Goal: Communication & Community: Answer question/provide support

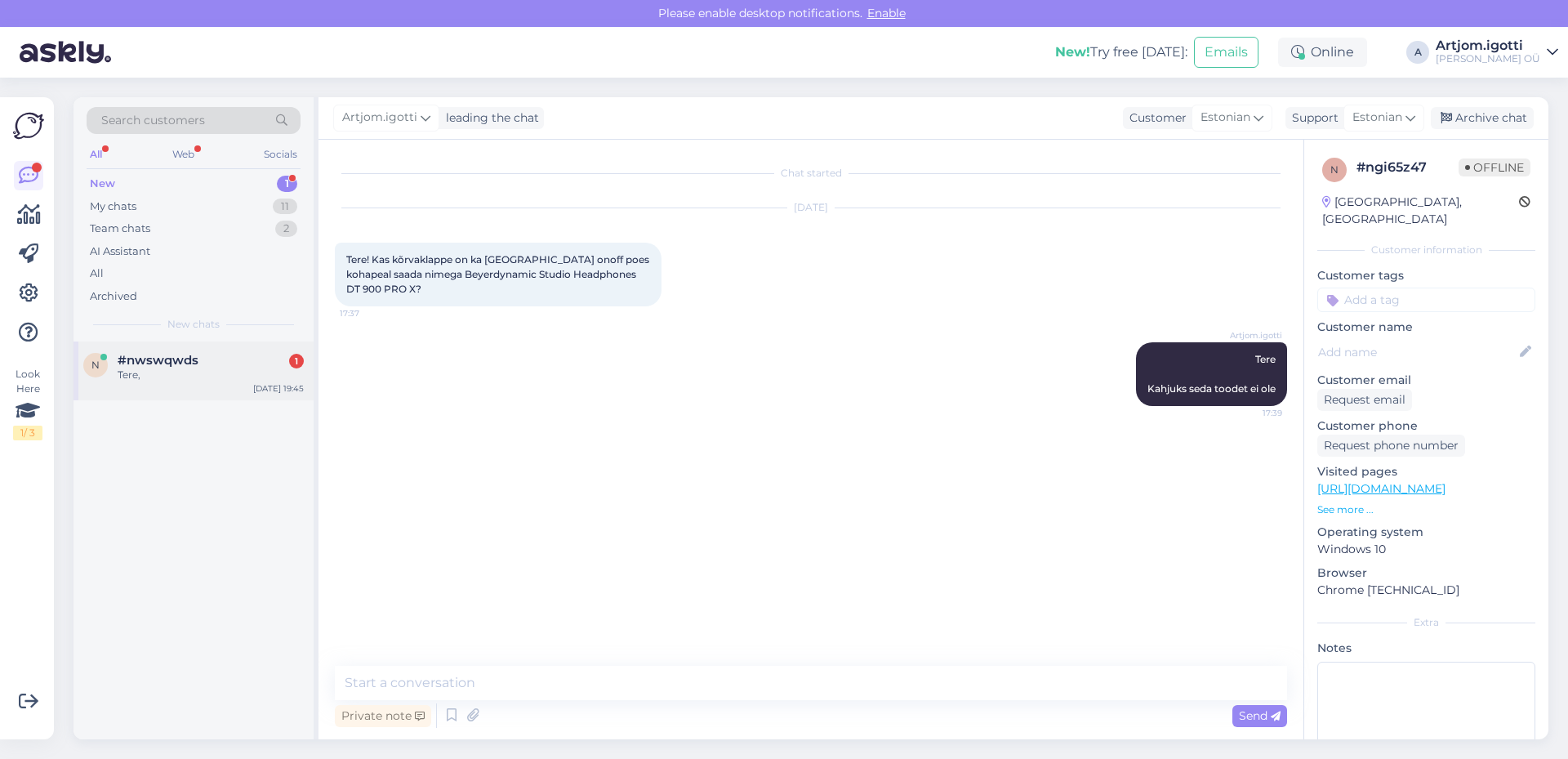
click at [208, 386] on div "n #nwswqwds 1 Tere, [DATE] 19:45" at bounding box center [193, 371] width 241 height 59
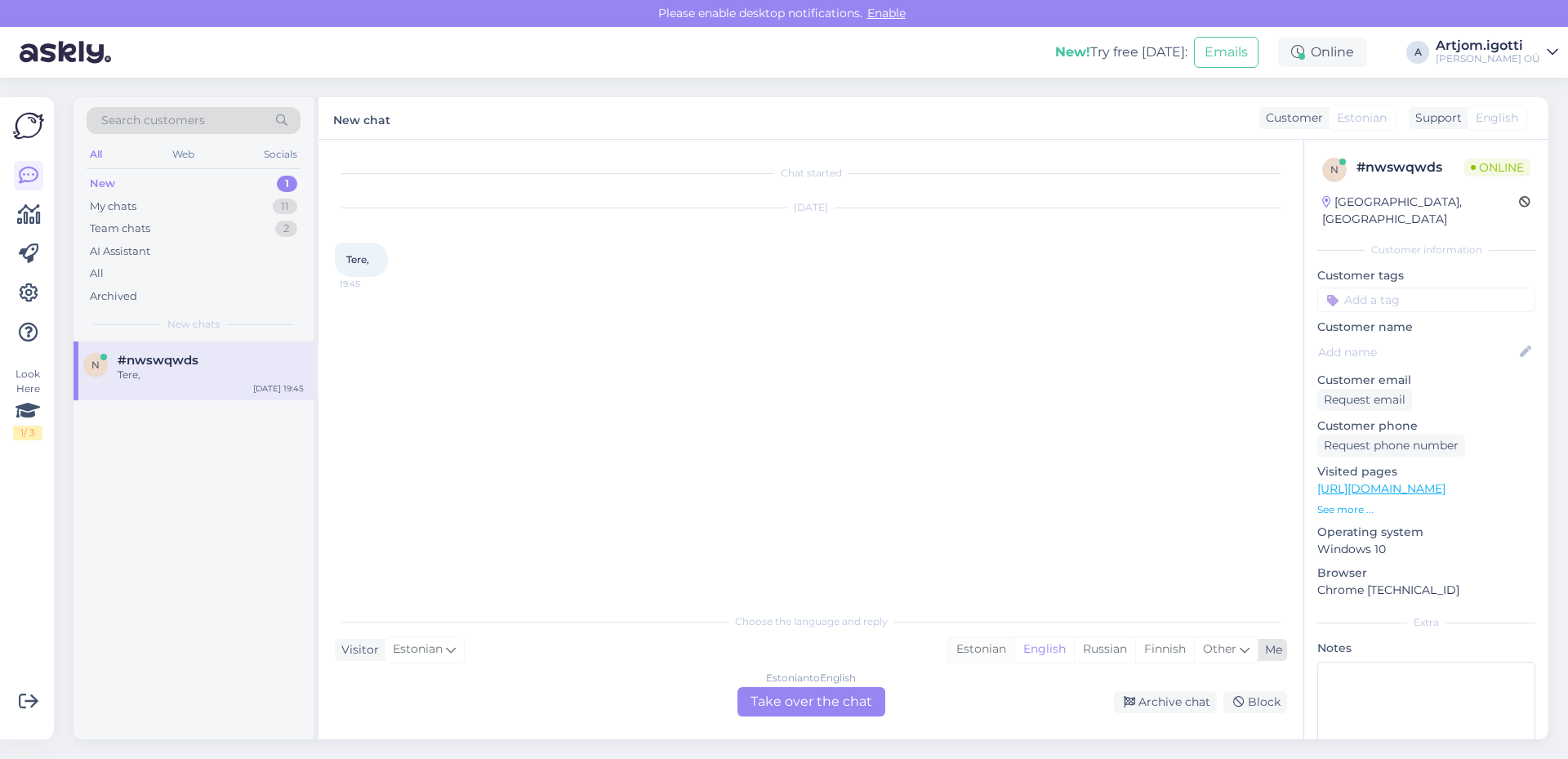
click at [975, 656] on div "Estonian" at bounding box center [981, 649] width 66 height 25
drag, startPoint x: 807, startPoint y: 705, endPoint x: 770, endPoint y: 704, distance: 37.0
click at [806, 705] on div "Estonian to Estonian Take over the chat" at bounding box center [811, 702] width 148 height 29
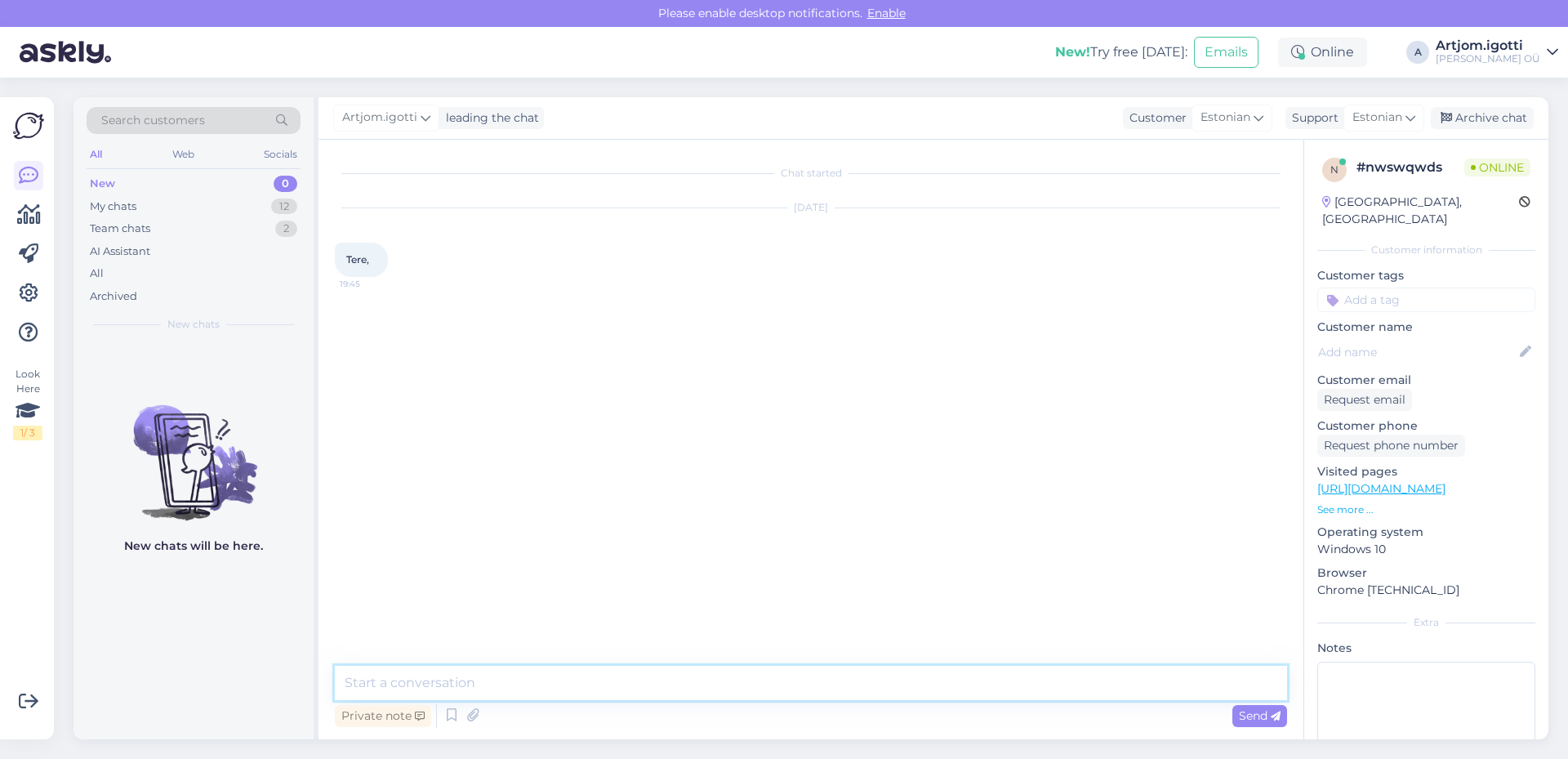
click at [581, 677] on textarea at bounding box center [811, 682] width 952 height 34
type textarea "Tere"
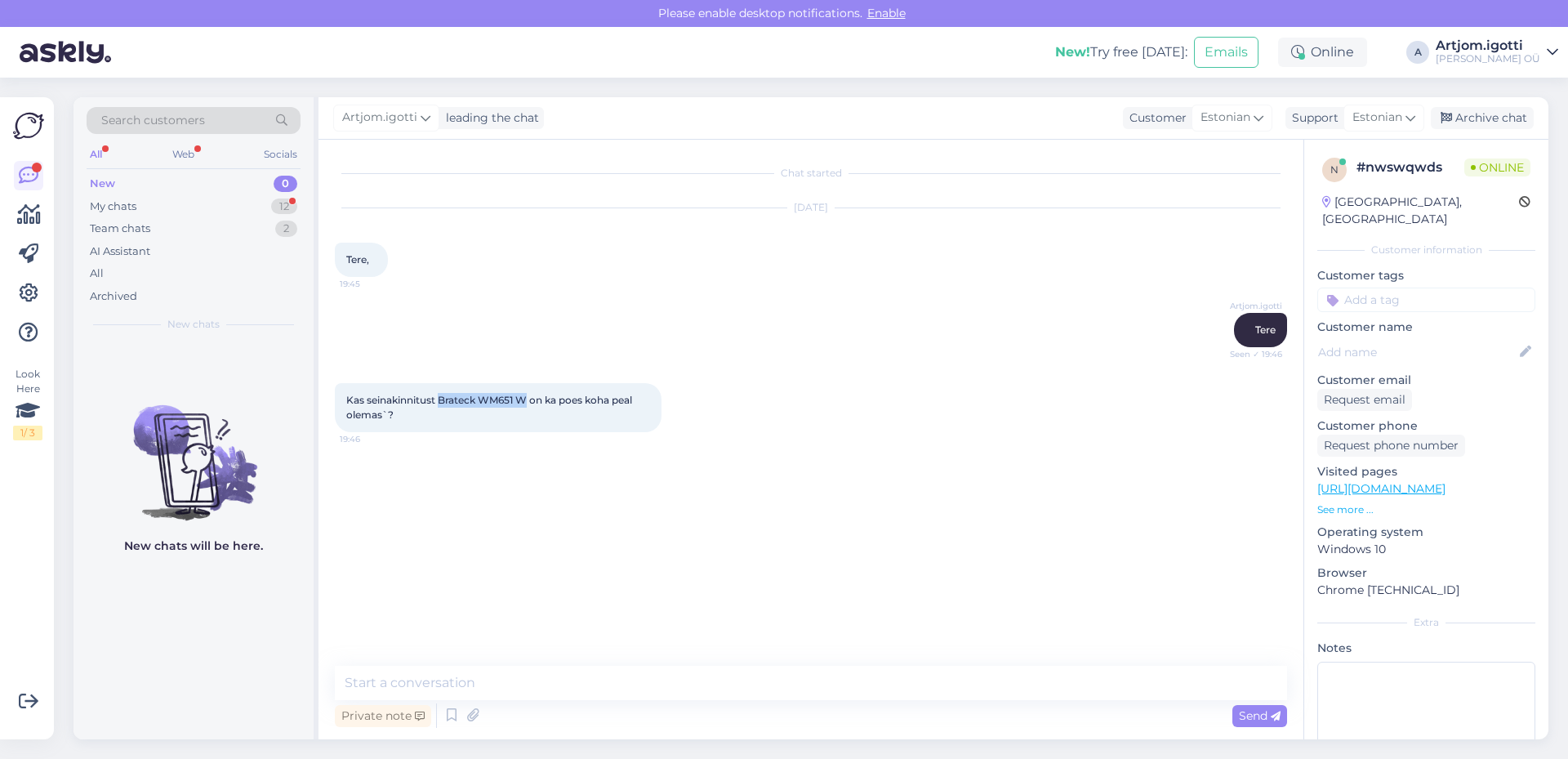
drag, startPoint x: 527, startPoint y: 402, endPoint x: 440, endPoint y: 404, distance: 87.0
click at [440, 404] on span "Kas seinakinnitust Brateck WM651 W on ka poes koha peal olemas`?" at bounding box center [491, 407] width 289 height 27
click at [442, 403] on span "Kas seinakinnitust Brateck WM651 W on ka poes koha peal olemas`?" at bounding box center [491, 407] width 289 height 27
copy span "Brateck WM651 W"
click at [572, 678] on textarea at bounding box center [811, 682] width 952 height 34
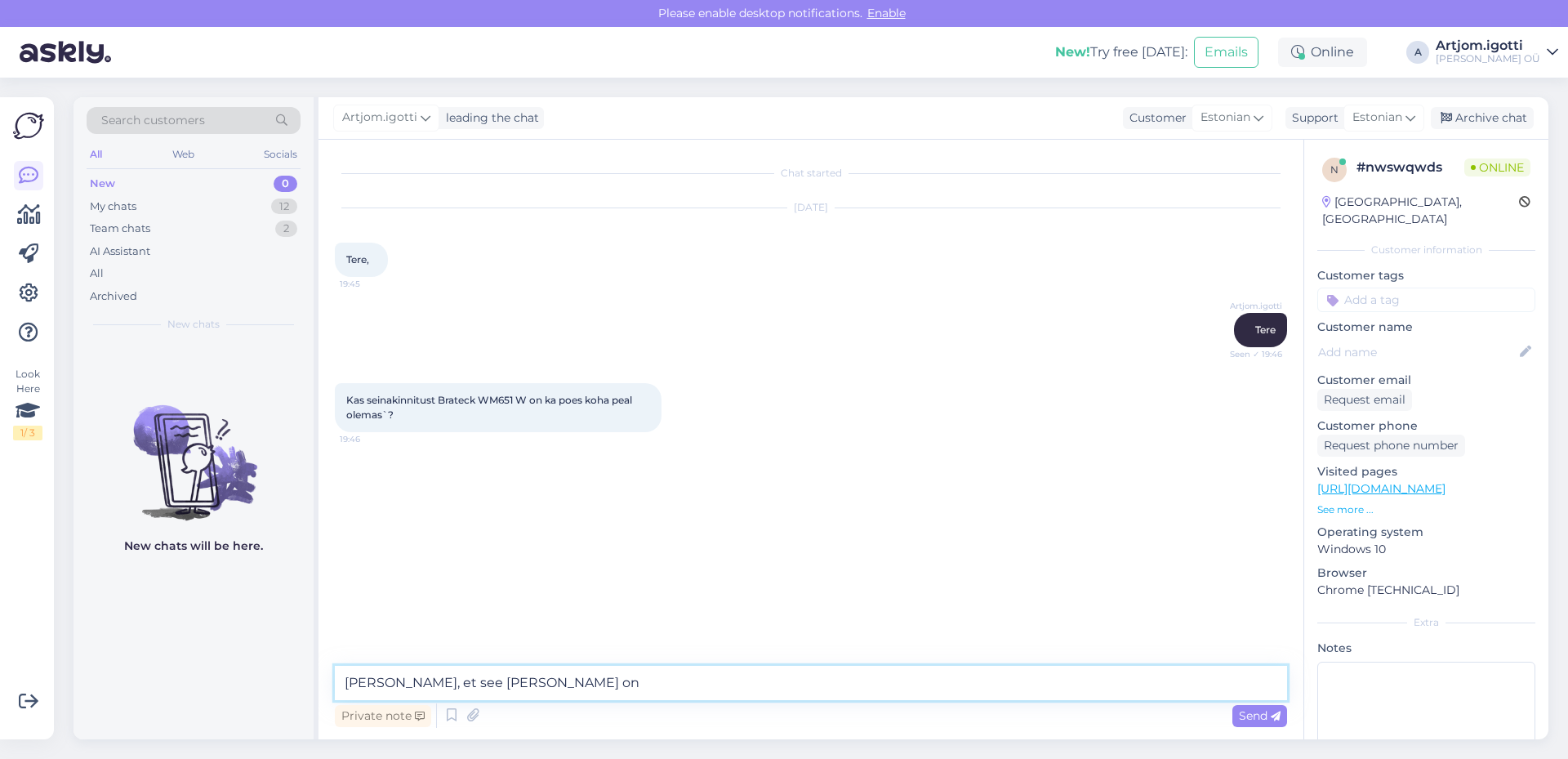
type textarea "[PERSON_NAME], et see [PERSON_NAME] on?"
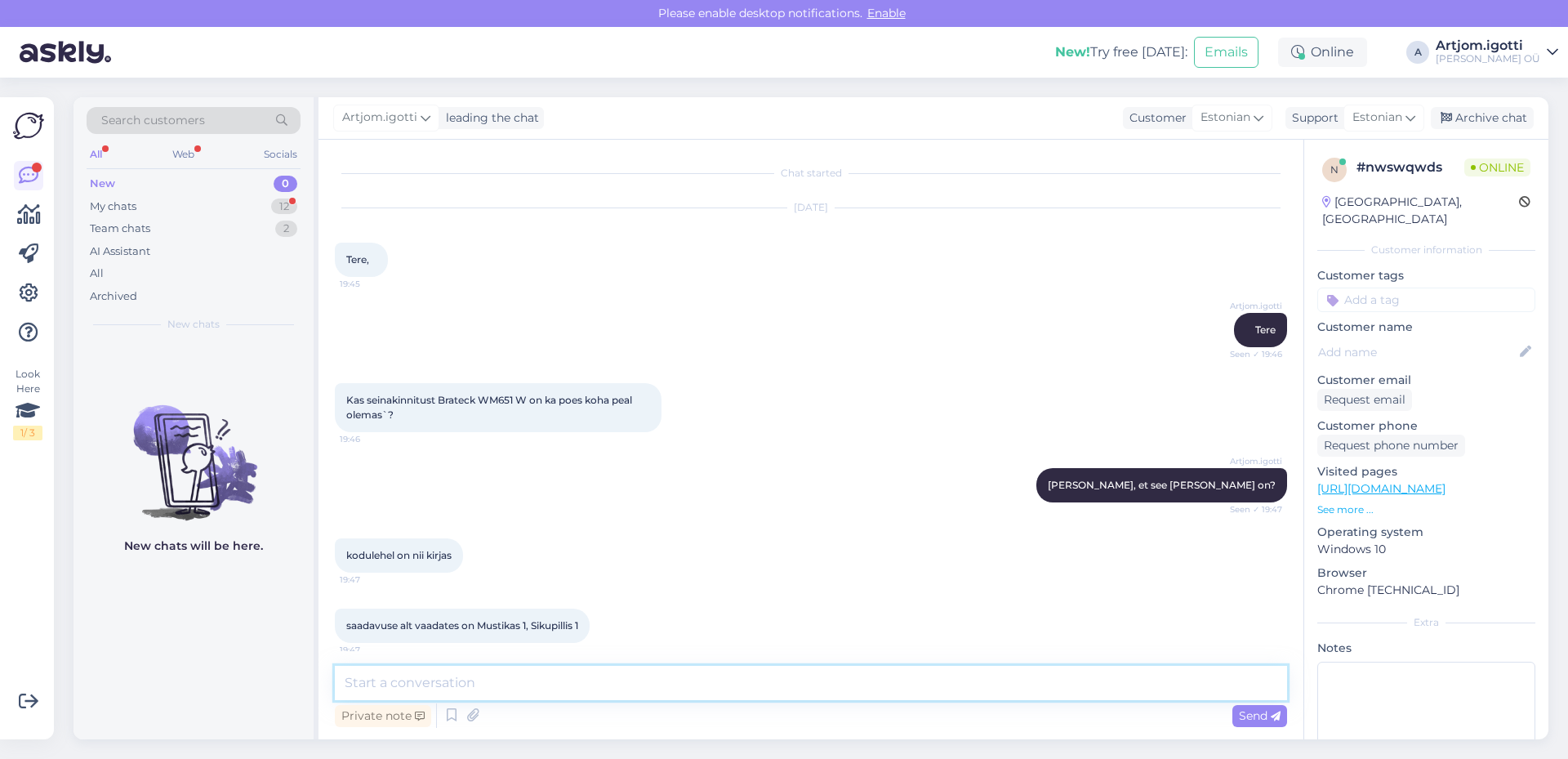
scroll to position [81, 0]
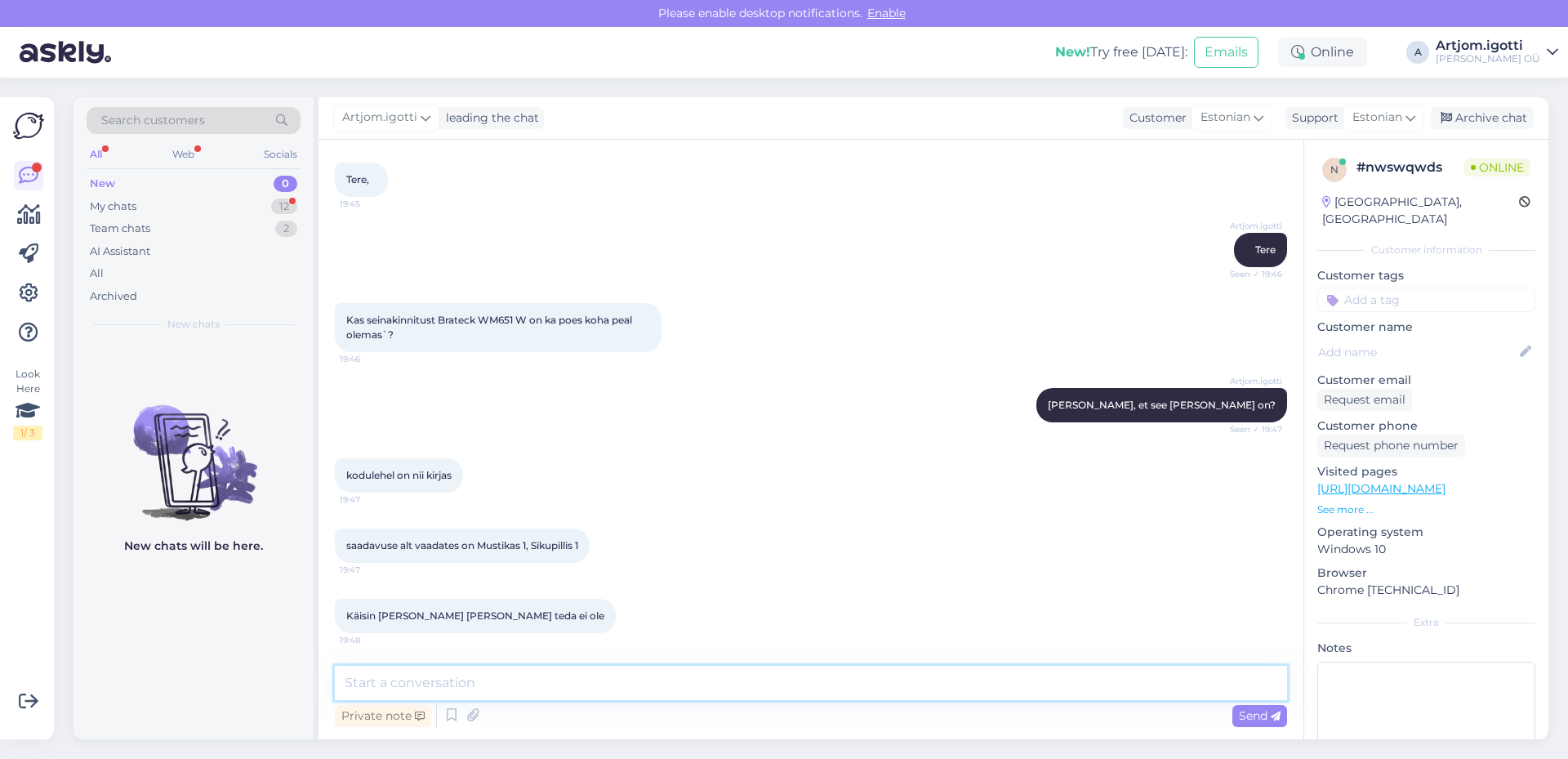
click at [406, 676] on textarea at bounding box center [811, 682] width 952 height 34
click at [514, 669] on textarea "Kohe üks hetk, ei saa" at bounding box center [811, 682] width 952 height 34
click at [514, 682] on textarea "Kohe üks hetk, ei saa" at bounding box center [811, 682] width 952 height 34
type textarea "Kohe üks hetk,"
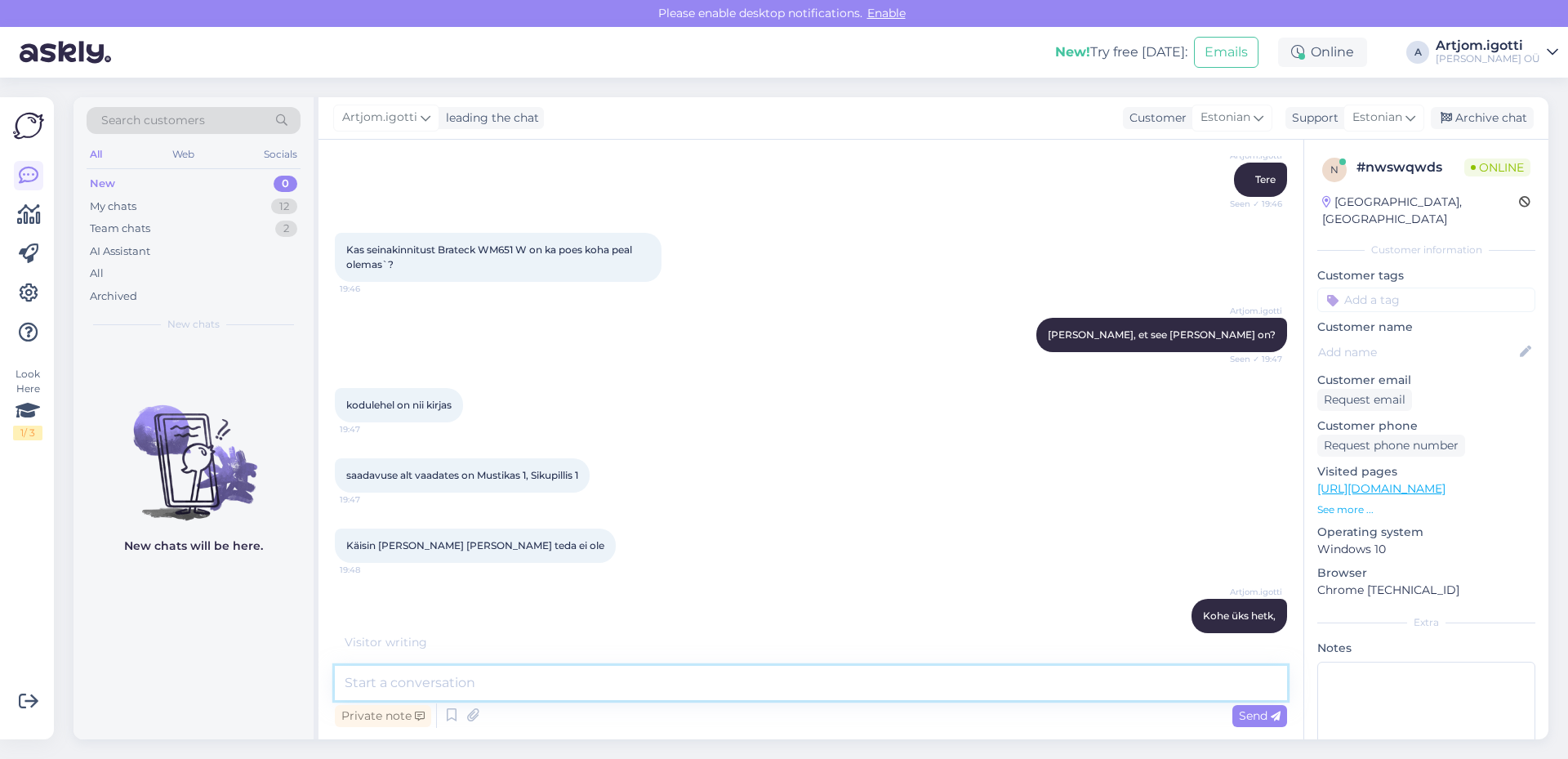
click at [452, 682] on textarea at bounding box center [811, 682] width 952 height 34
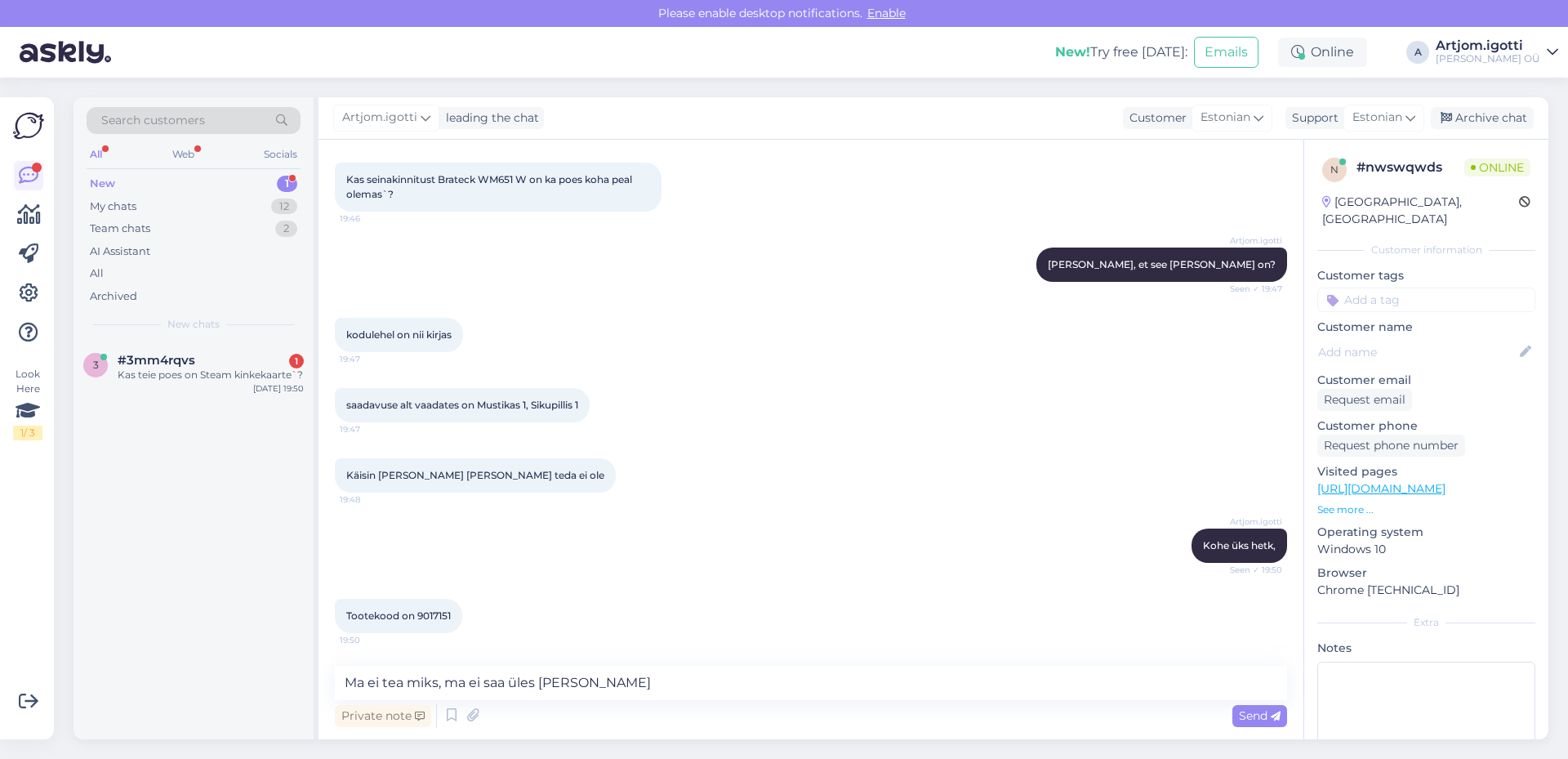
click at [435, 615] on span "Tootekood on 9017151" at bounding box center [399, 616] width 104 height 12
copy div "9017151 19:50"
drag, startPoint x: 668, startPoint y: 681, endPoint x: 81, endPoint y: 653, distance: 587.7
click at [93, 656] on div "Search customers All Web Socials New 1 My chats 12 Team chats 2 AI Assistant Al…" at bounding box center [811, 418] width 1476 height 642
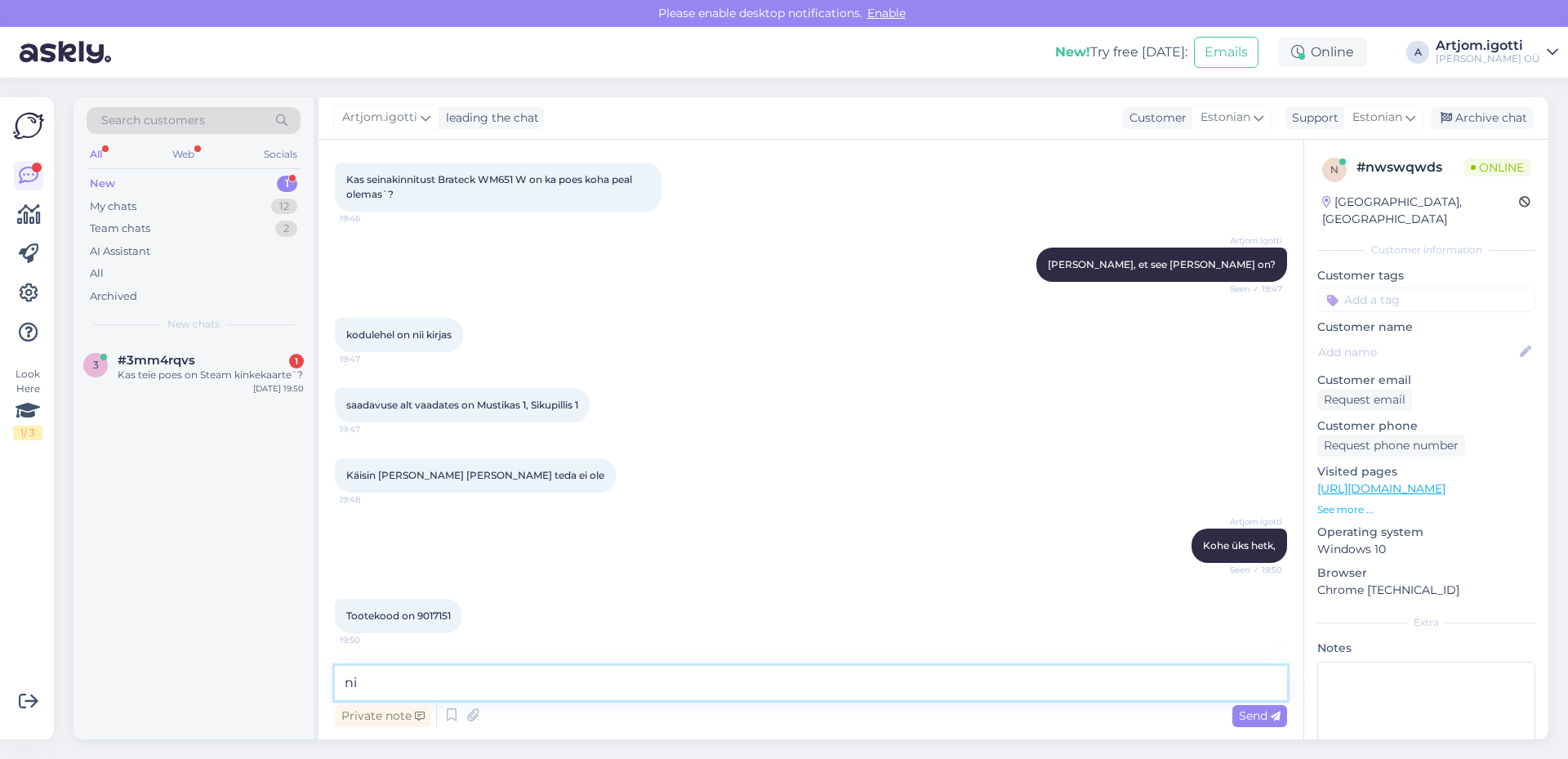
type textarea "n"
drag, startPoint x: 440, startPoint y: 685, endPoint x: 187, endPoint y: 673, distance: 253.3
click at [179, 678] on div "Search customers All Web Socials New 1 My chats 12 Team chats 2 AI Assistant Al…" at bounding box center [811, 418] width 1476 height 642
type textarea "Jah, mustika ja sikupilli poes peaks olema"
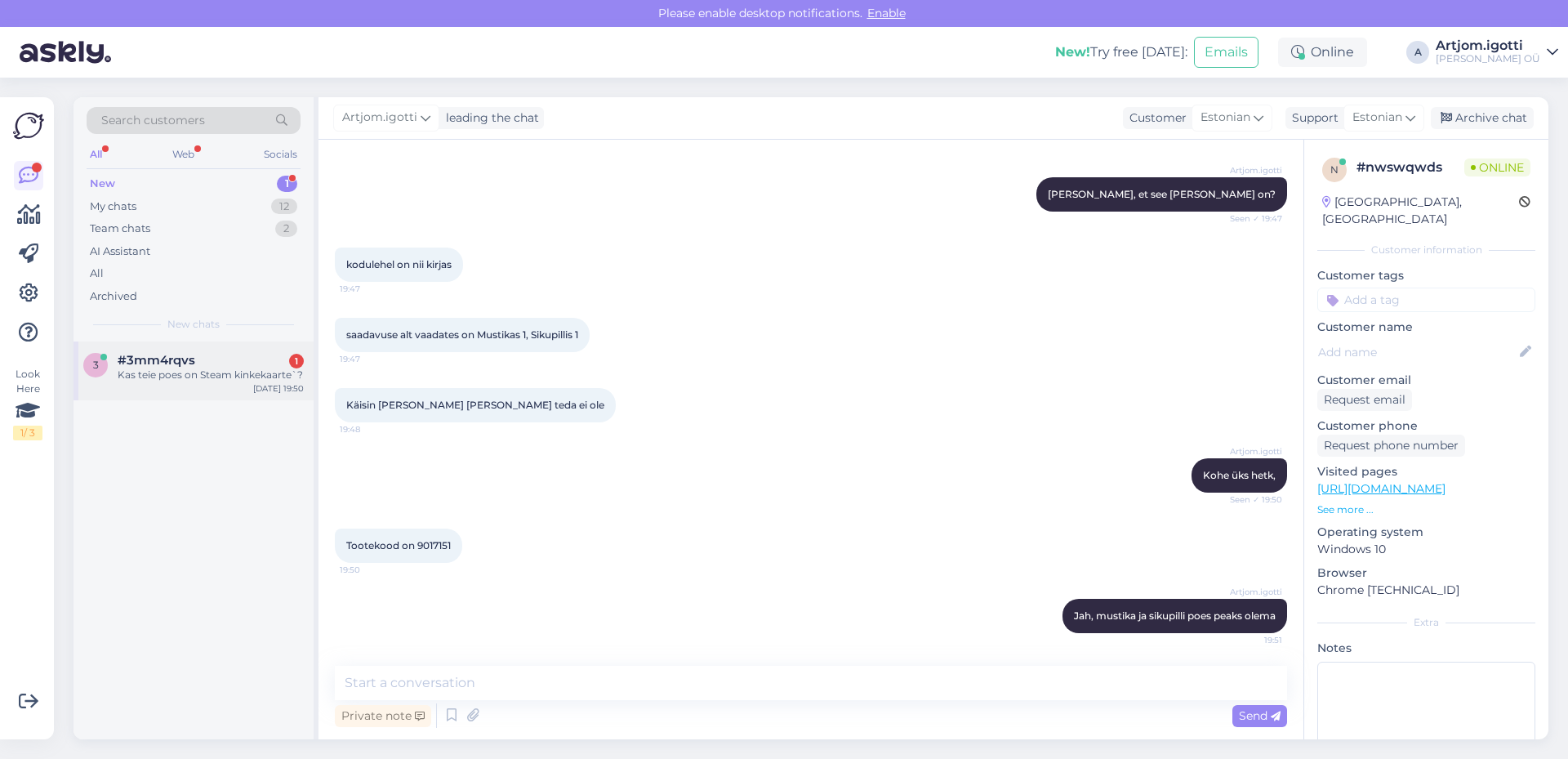
click at [171, 359] on span "#3mm4rqvs" at bounding box center [156, 359] width 78 height 15
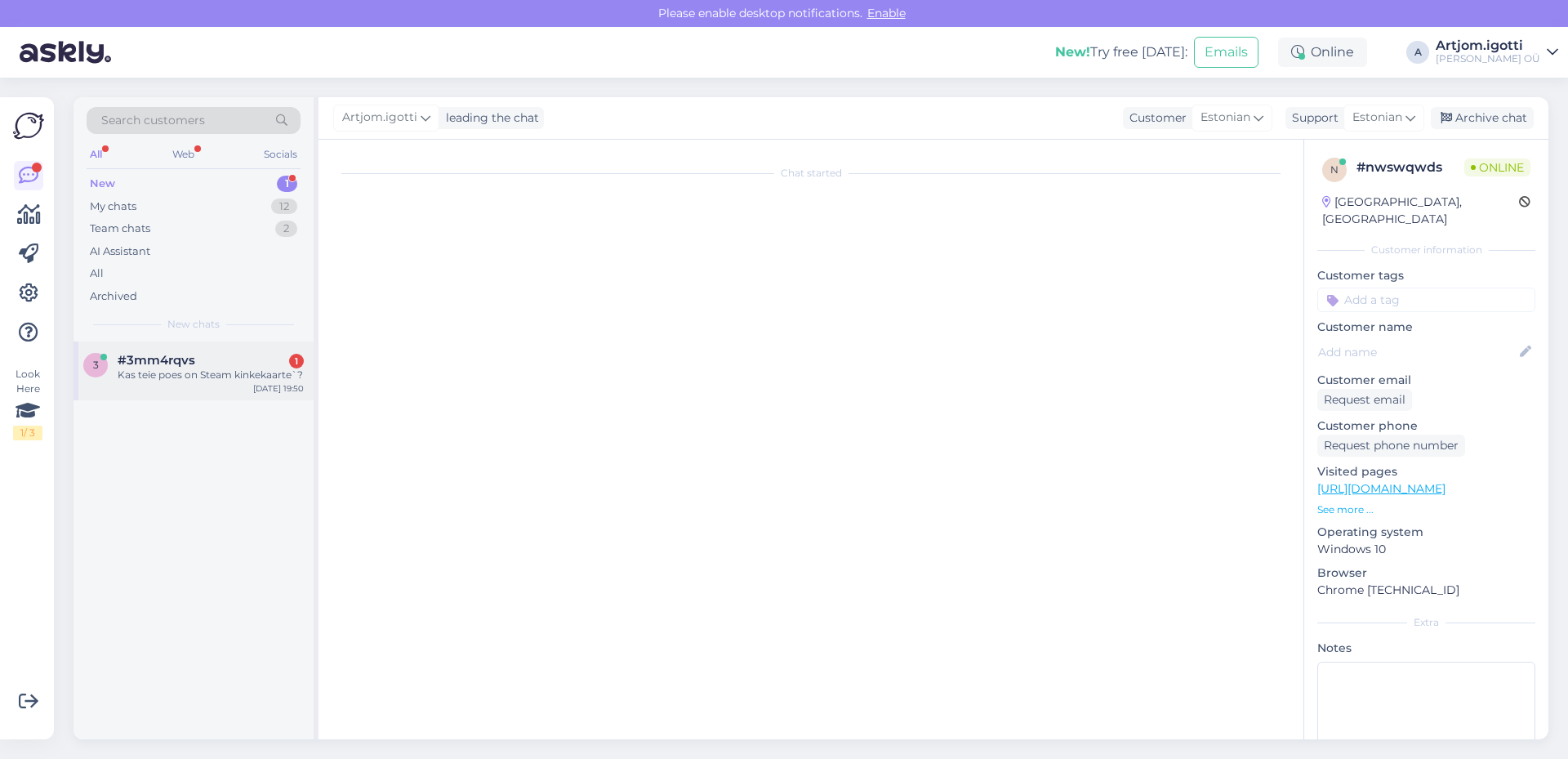
scroll to position [0, 0]
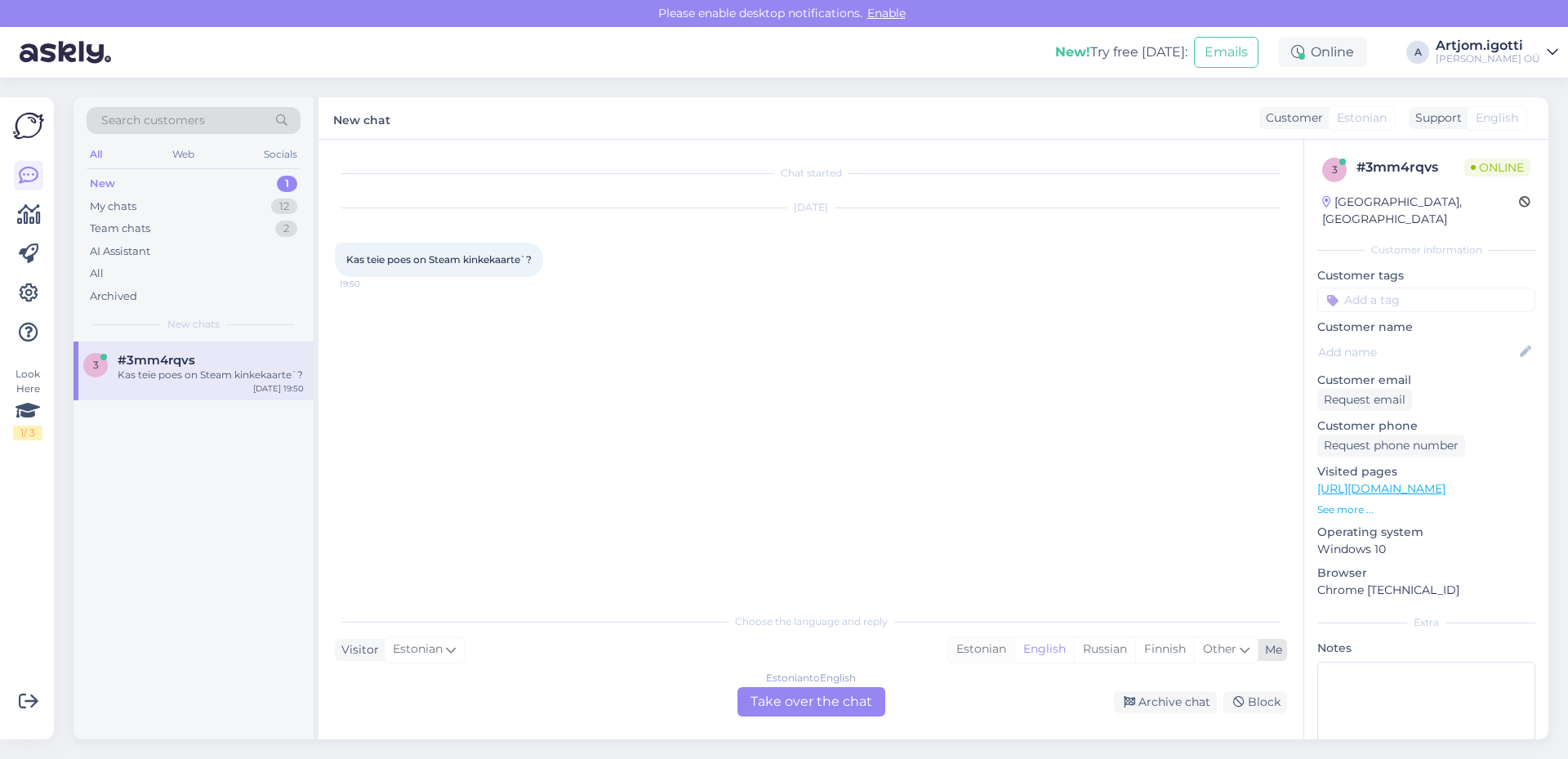
click at [973, 653] on div "Estonian" at bounding box center [981, 649] width 66 height 25
click at [809, 691] on div "Estonian to Estonian Take over the chat" at bounding box center [811, 702] width 148 height 29
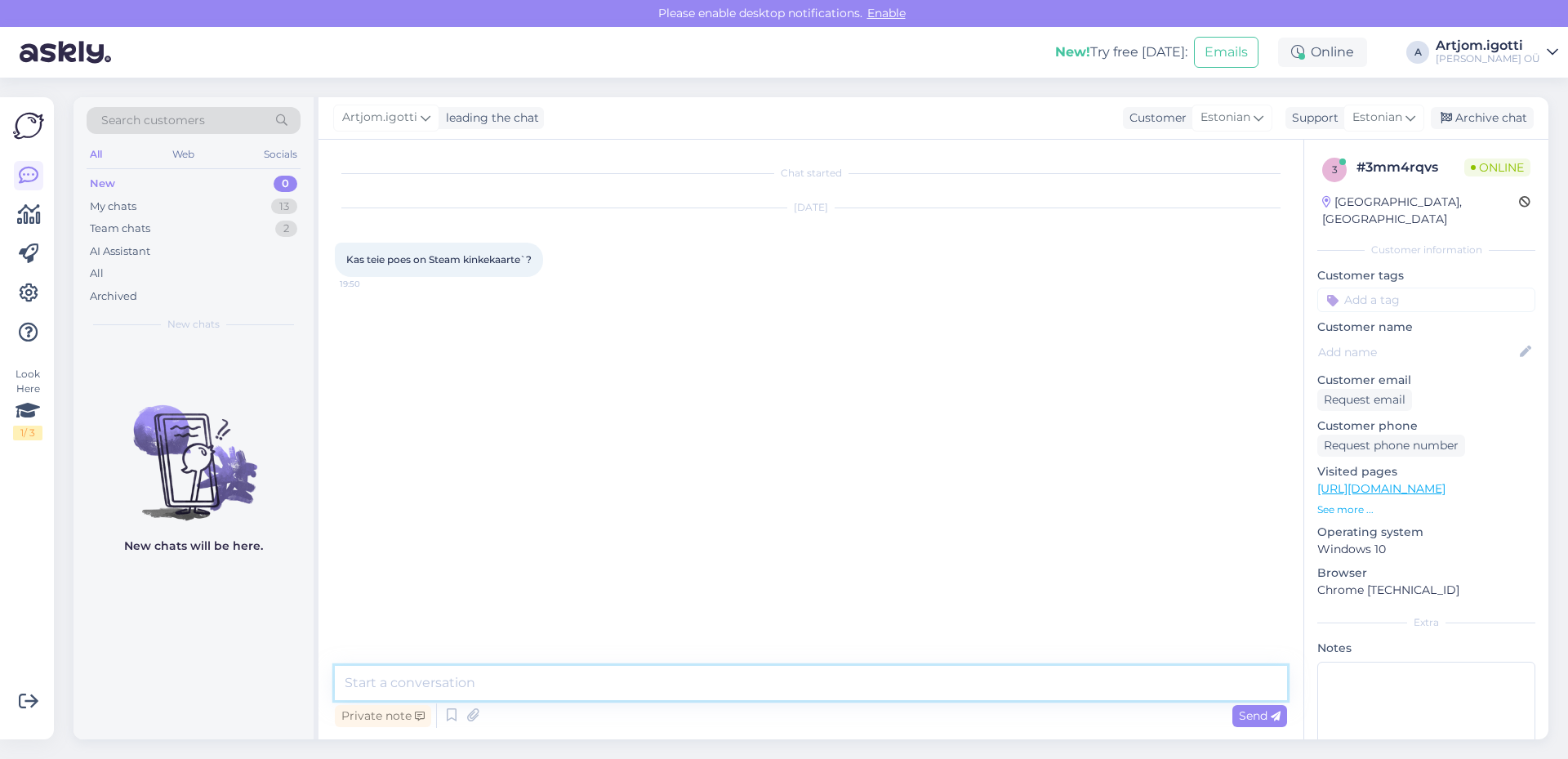
click at [559, 668] on textarea at bounding box center [811, 682] width 952 height 34
type textarea "Tere Ei ole"
click at [242, 208] on div "My chats 13" at bounding box center [193, 206] width 214 height 23
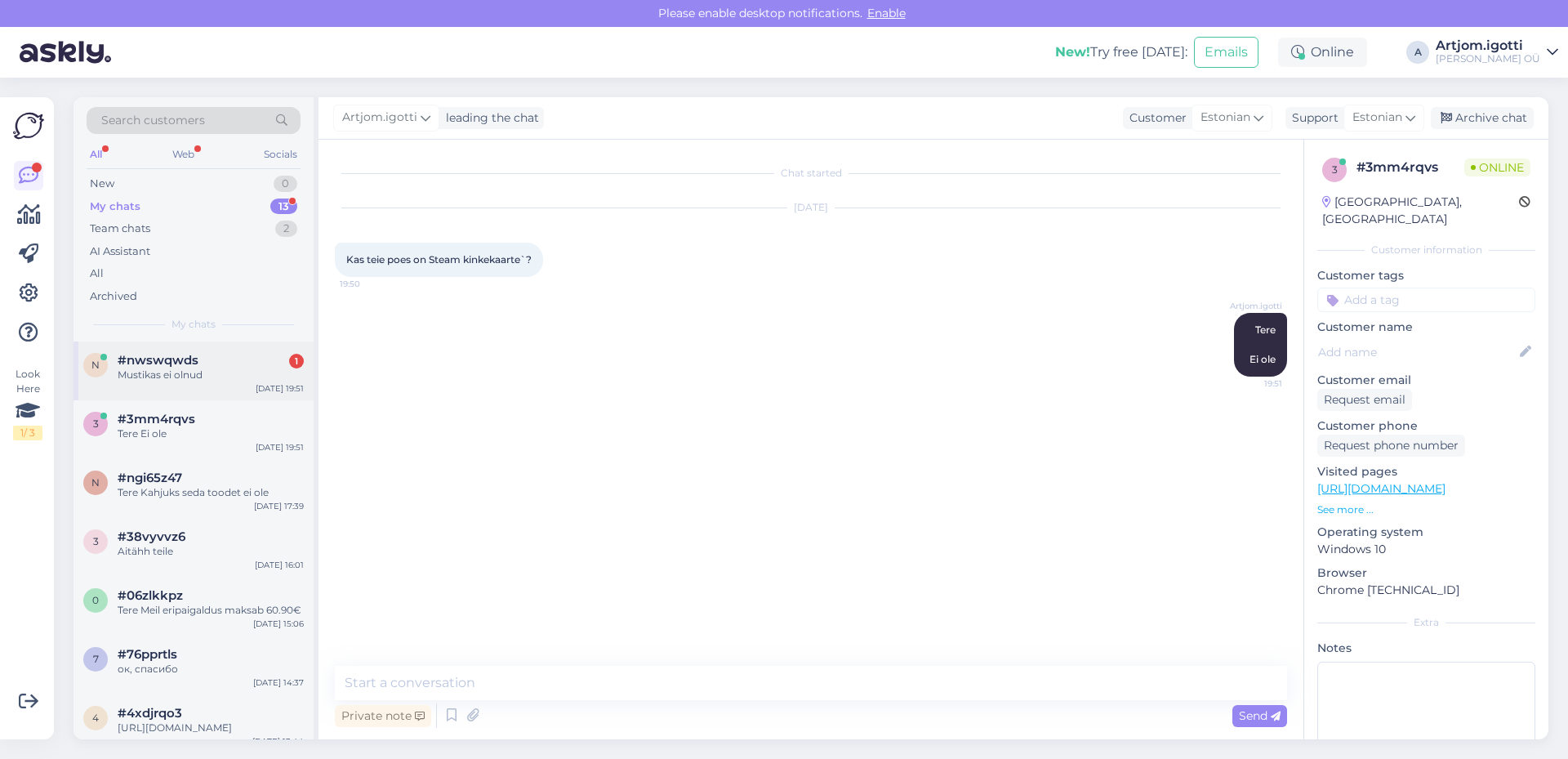
click at [218, 383] on div "n #nwswqwds 1 Mustikas ei olnud [DATE] 19:51" at bounding box center [193, 371] width 241 height 59
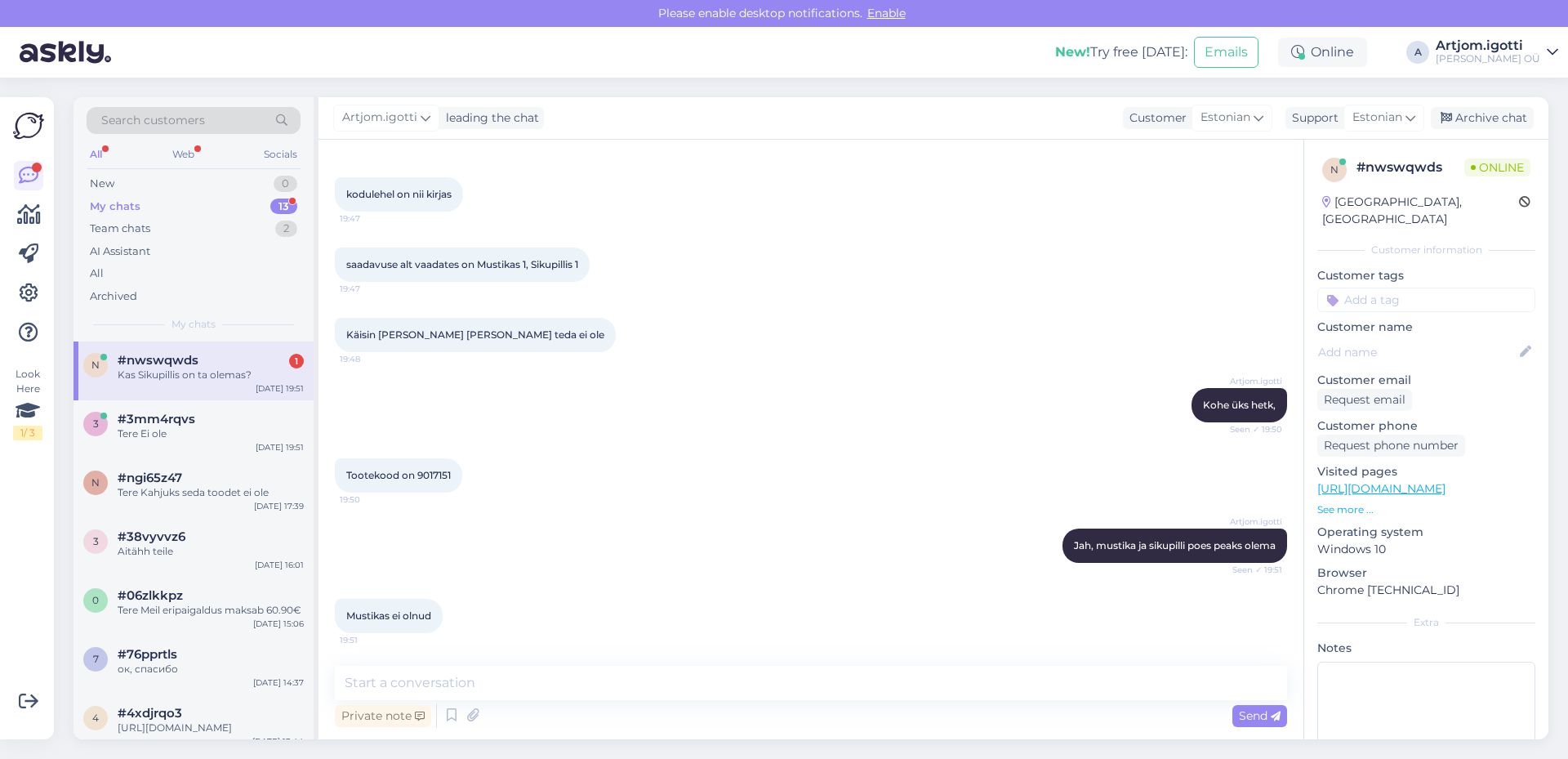
scroll to position [431, 0]
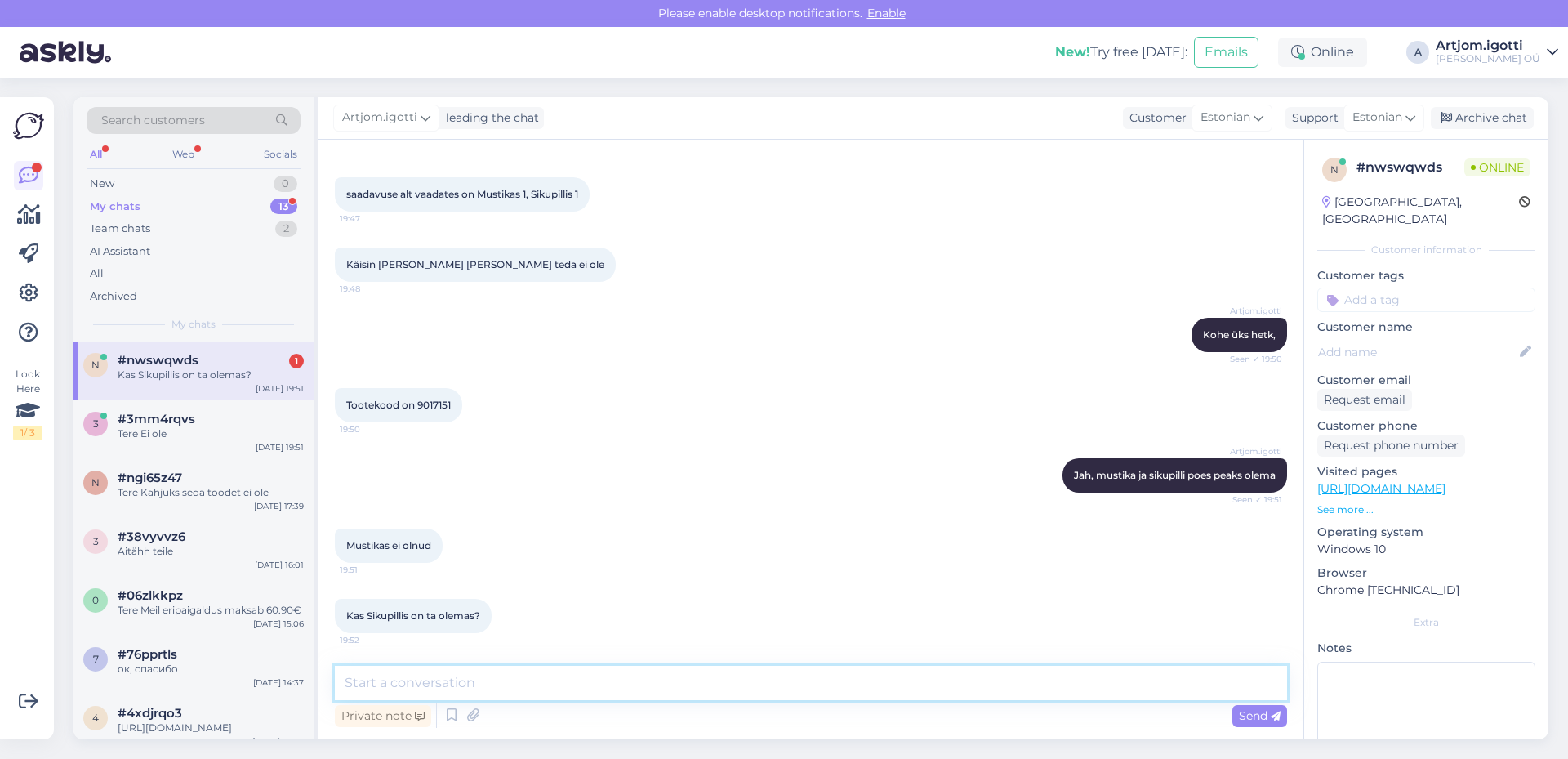
drag, startPoint x: 415, startPoint y: 671, endPoint x: 546, endPoint y: 628, distance: 137.9
click at [415, 672] on textarea at bounding box center [811, 682] width 952 height 34
click at [484, 672] on textarea at bounding box center [811, 682] width 952 height 34
type textarea "Jah, peaks olema"
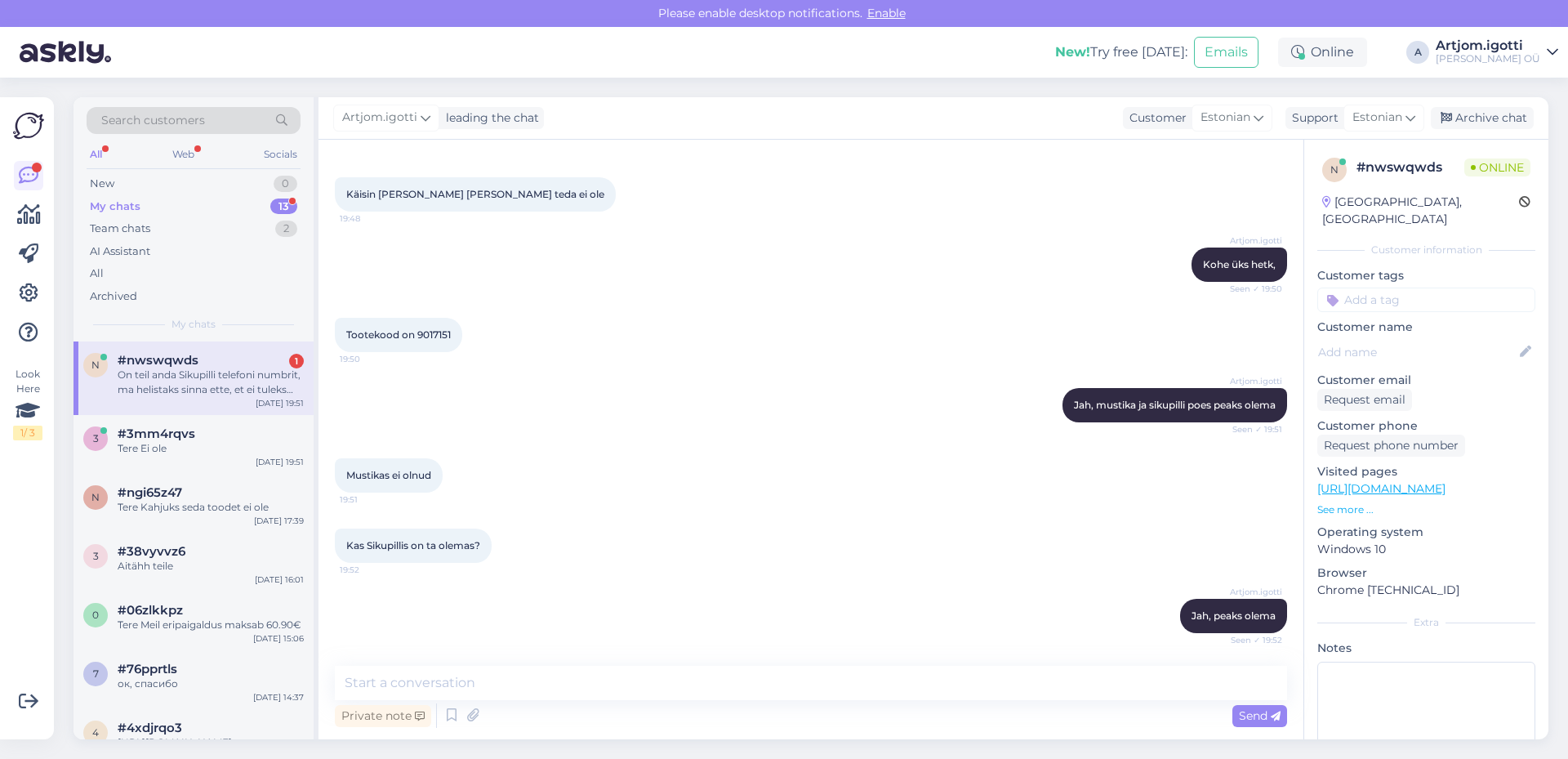
scroll to position [586, 0]
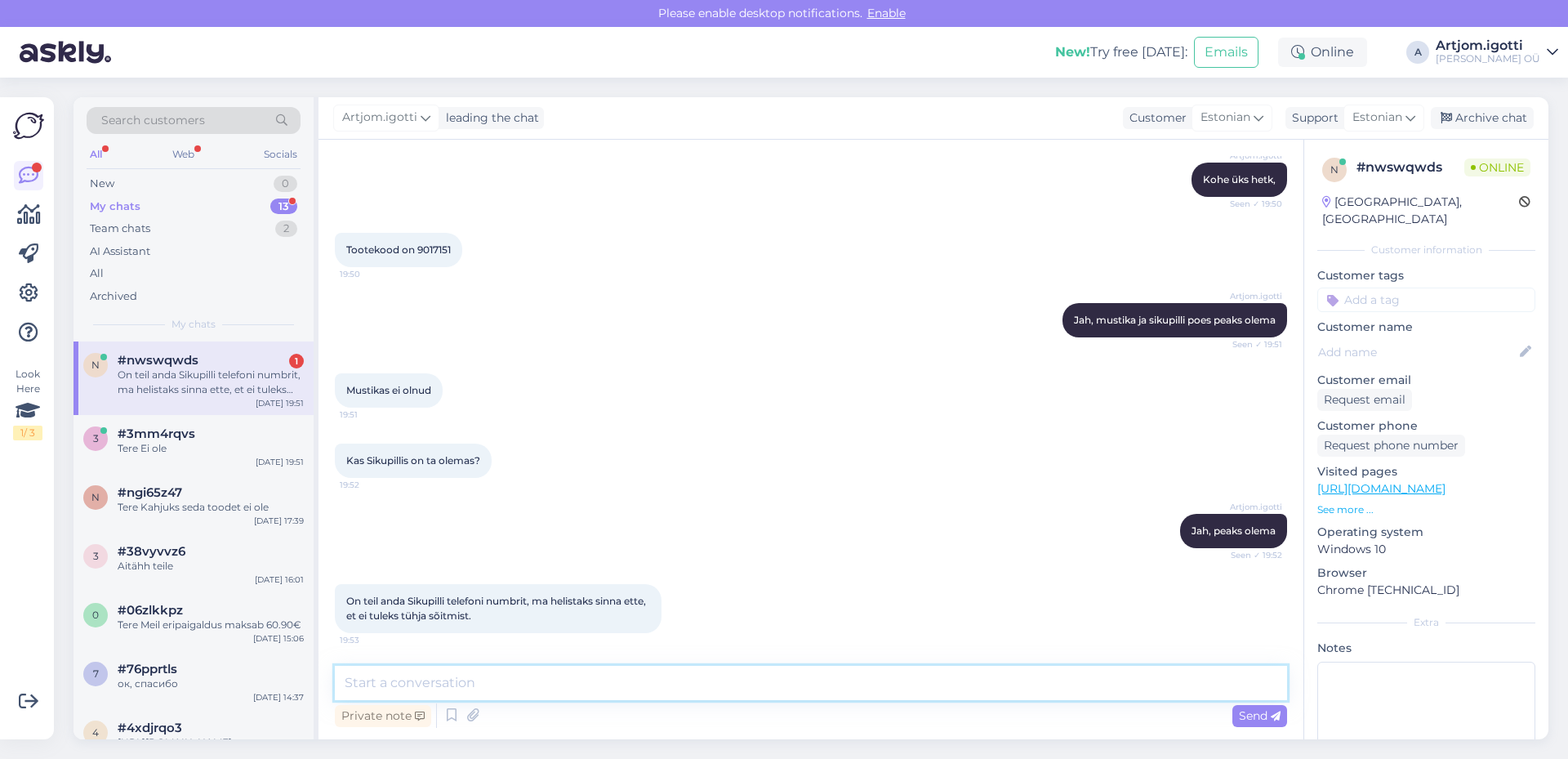
click at [555, 695] on textarea at bounding box center [811, 682] width 952 height 34
paste textarea "Sikupilli ONOFF Sikupilli keskus [GEOGRAPHIC_DATA] mnt. 87 10112 Tallinn Eesti …"
type textarea "Sikupilli ONOFF Sikupilli keskus [GEOGRAPHIC_DATA] mnt. 87 10112 Tallinn Eesti …"
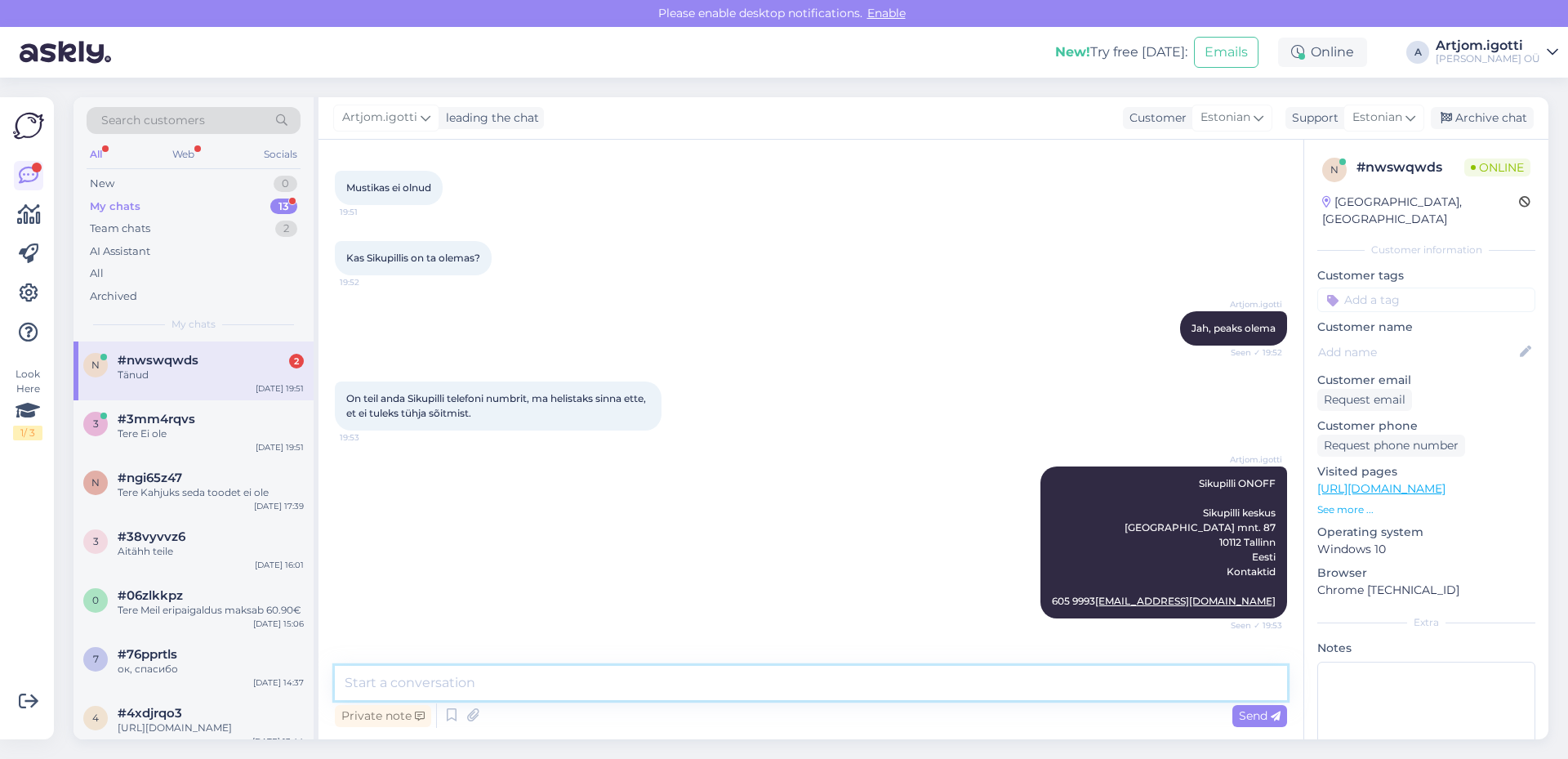
scroll to position [859, 0]
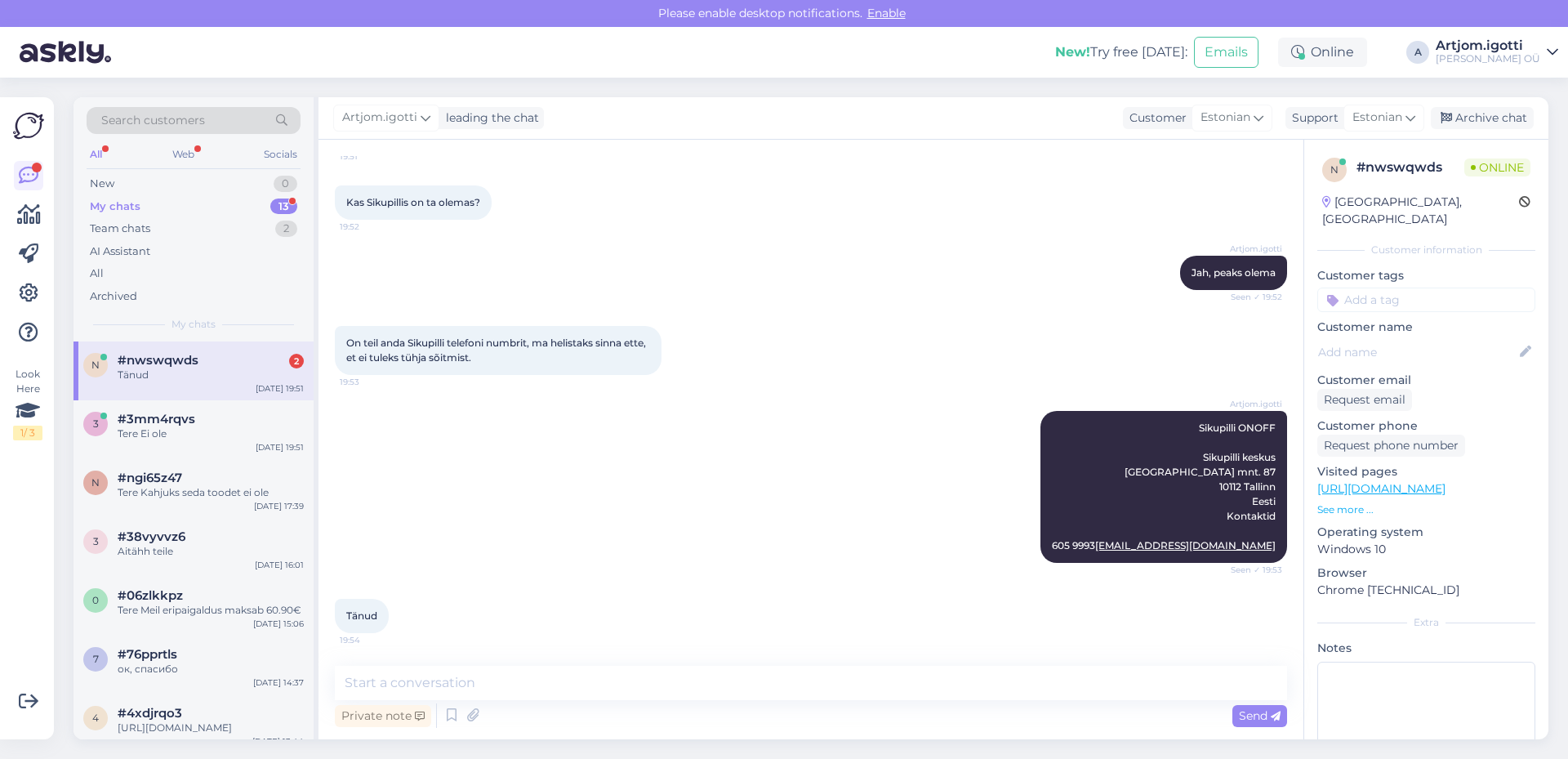
click at [241, 367] on div "#nwswqwds 2" at bounding box center [211, 359] width 187 height 15
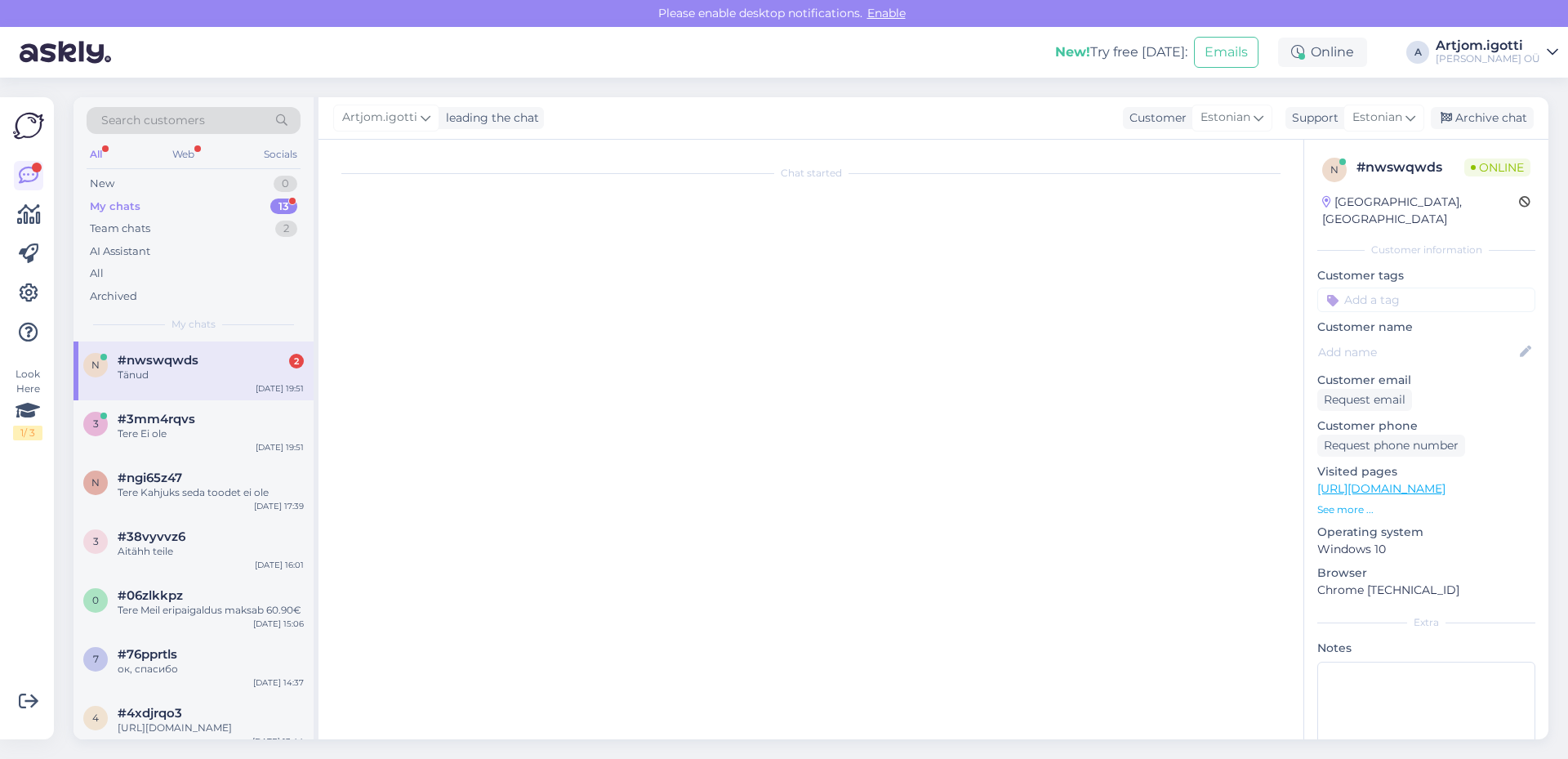
scroll to position [0, 0]
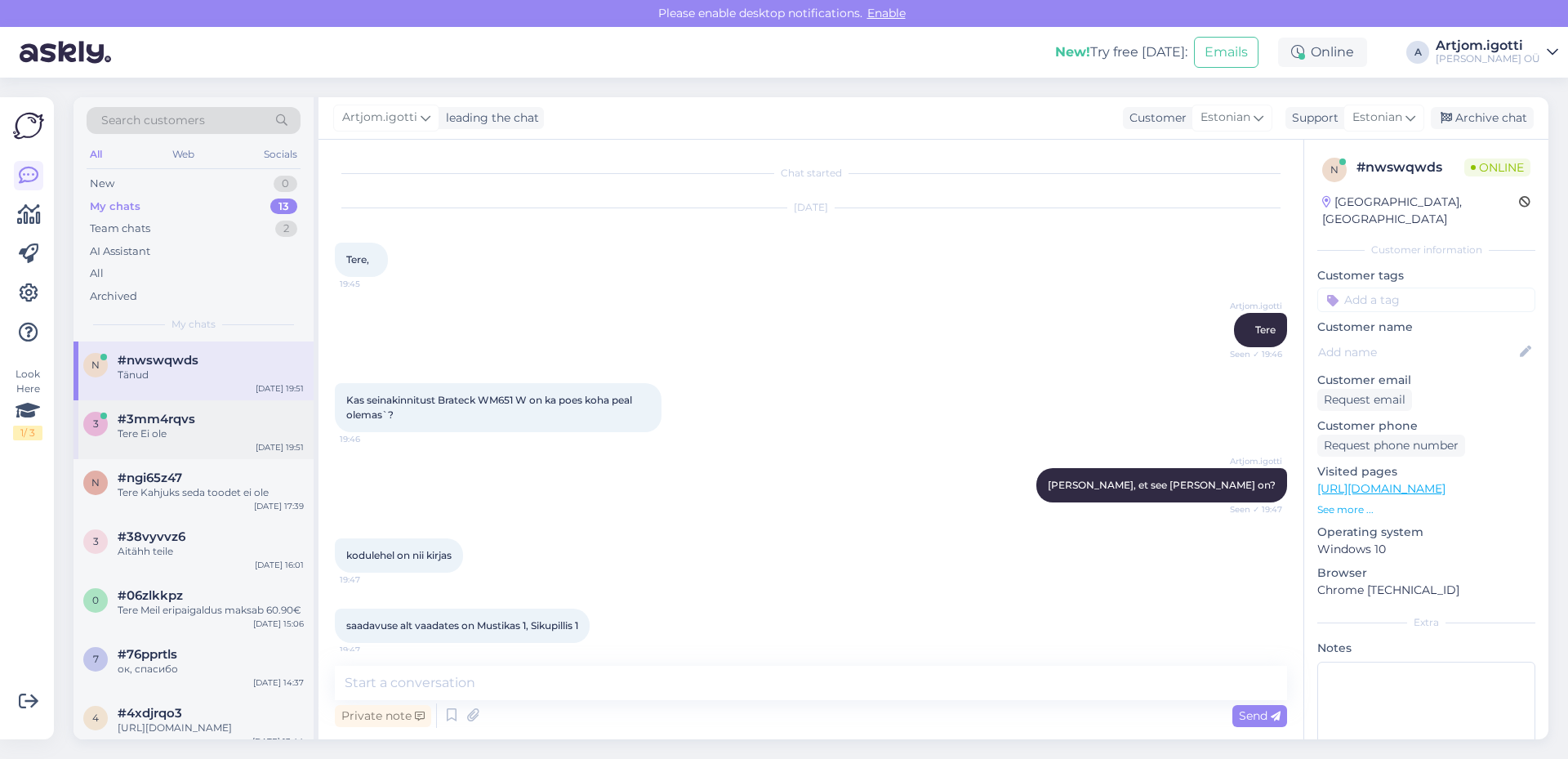
drag, startPoint x: 243, startPoint y: 415, endPoint x: 244, endPoint y: 407, distance: 8.1
click at [242, 416] on div "#3mm4rqvs" at bounding box center [211, 418] width 187 height 15
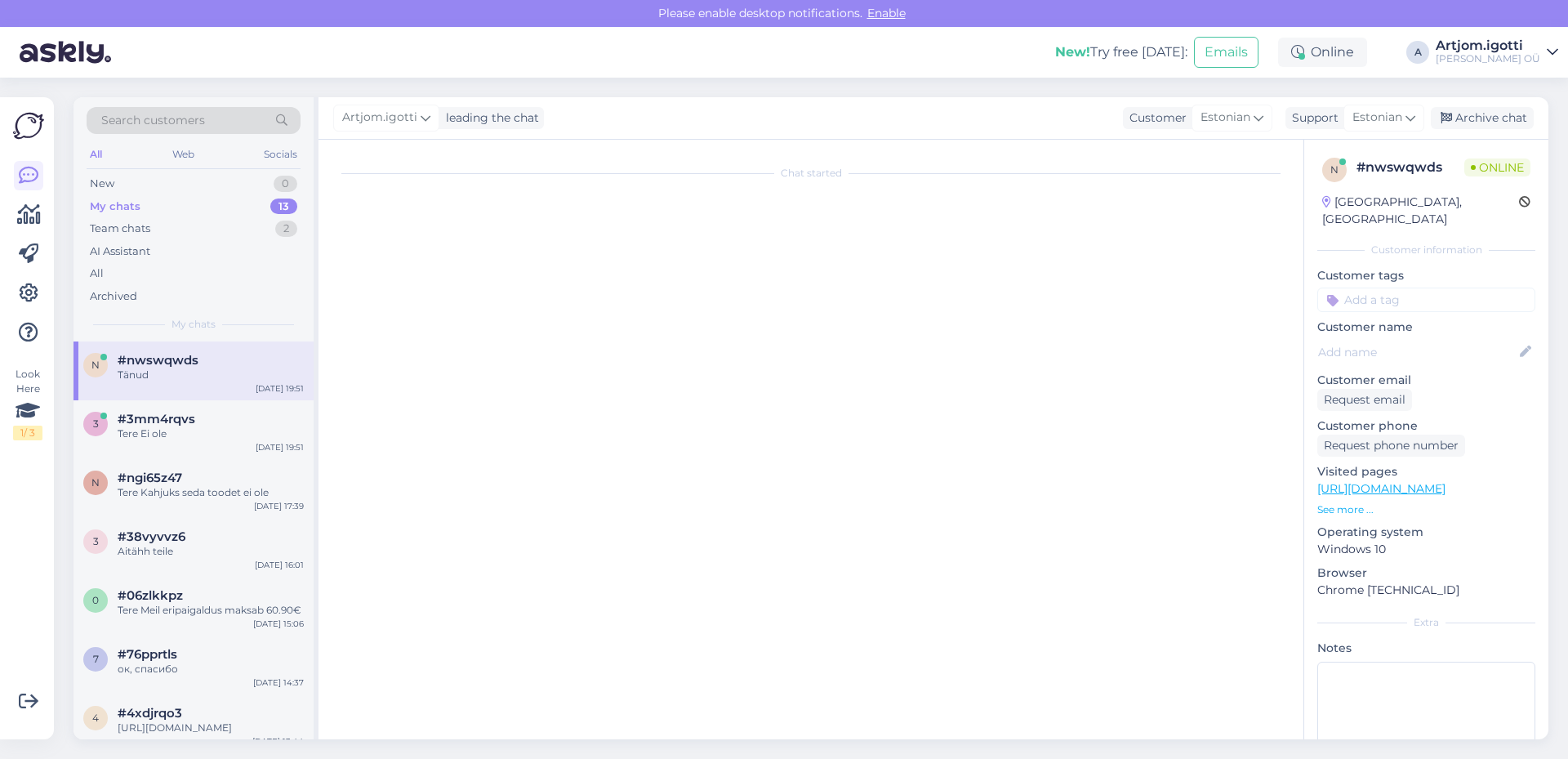
click at [246, 376] on div "Tänud" at bounding box center [211, 374] width 187 height 15
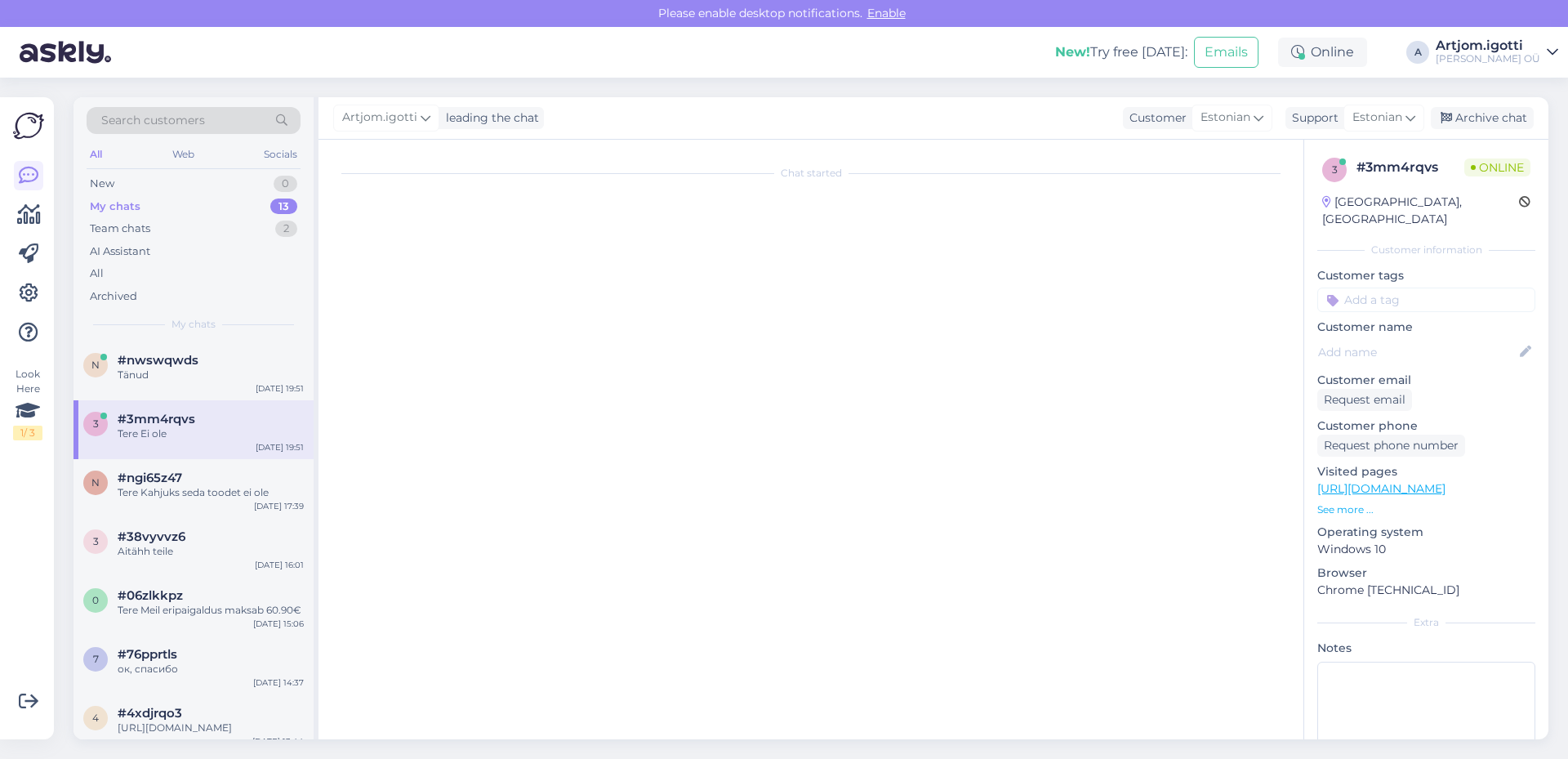
scroll to position [786, 0]
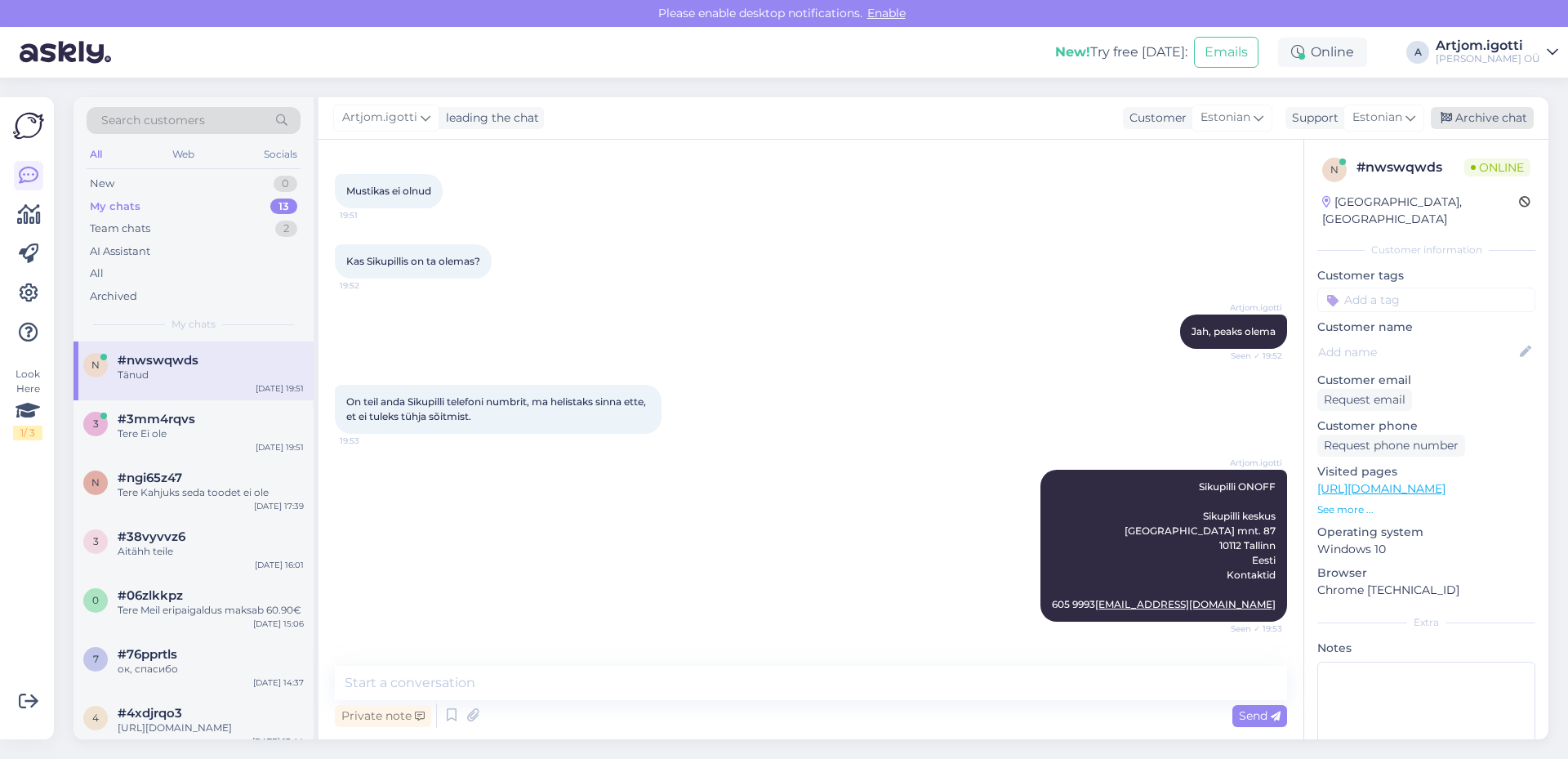
drag, startPoint x: 1487, startPoint y: 118, endPoint x: 1463, endPoint y: 119, distance: 24.0
click at [1486, 118] on div "Archive chat" at bounding box center [1483, 118] width 103 height 22
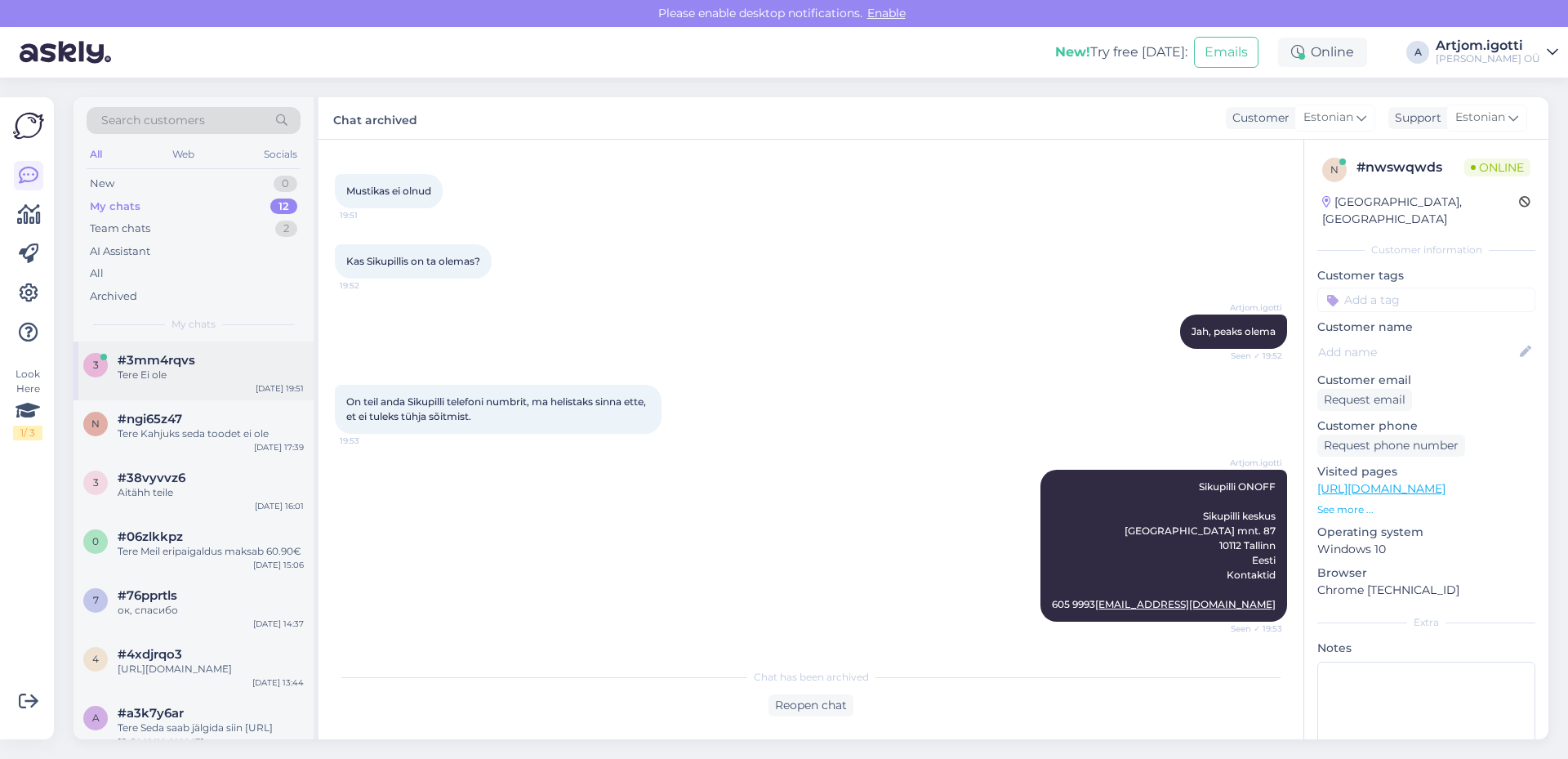
click at [192, 381] on div "Tere Ei ole" at bounding box center [211, 374] width 187 height 15
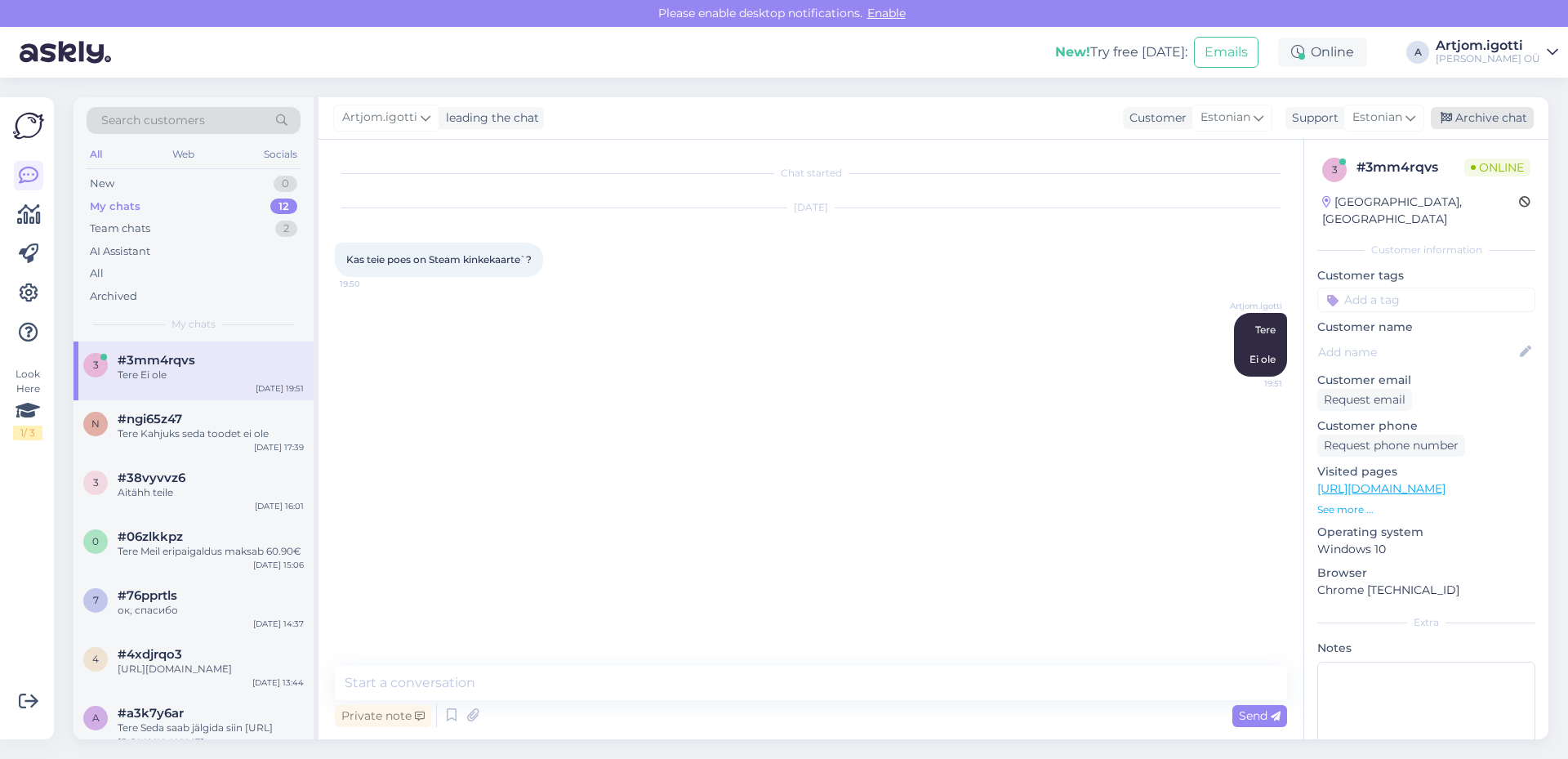
click at [1491, 119] on div "Archive chat" at bounding box center [1483, 118] width 103 height 22
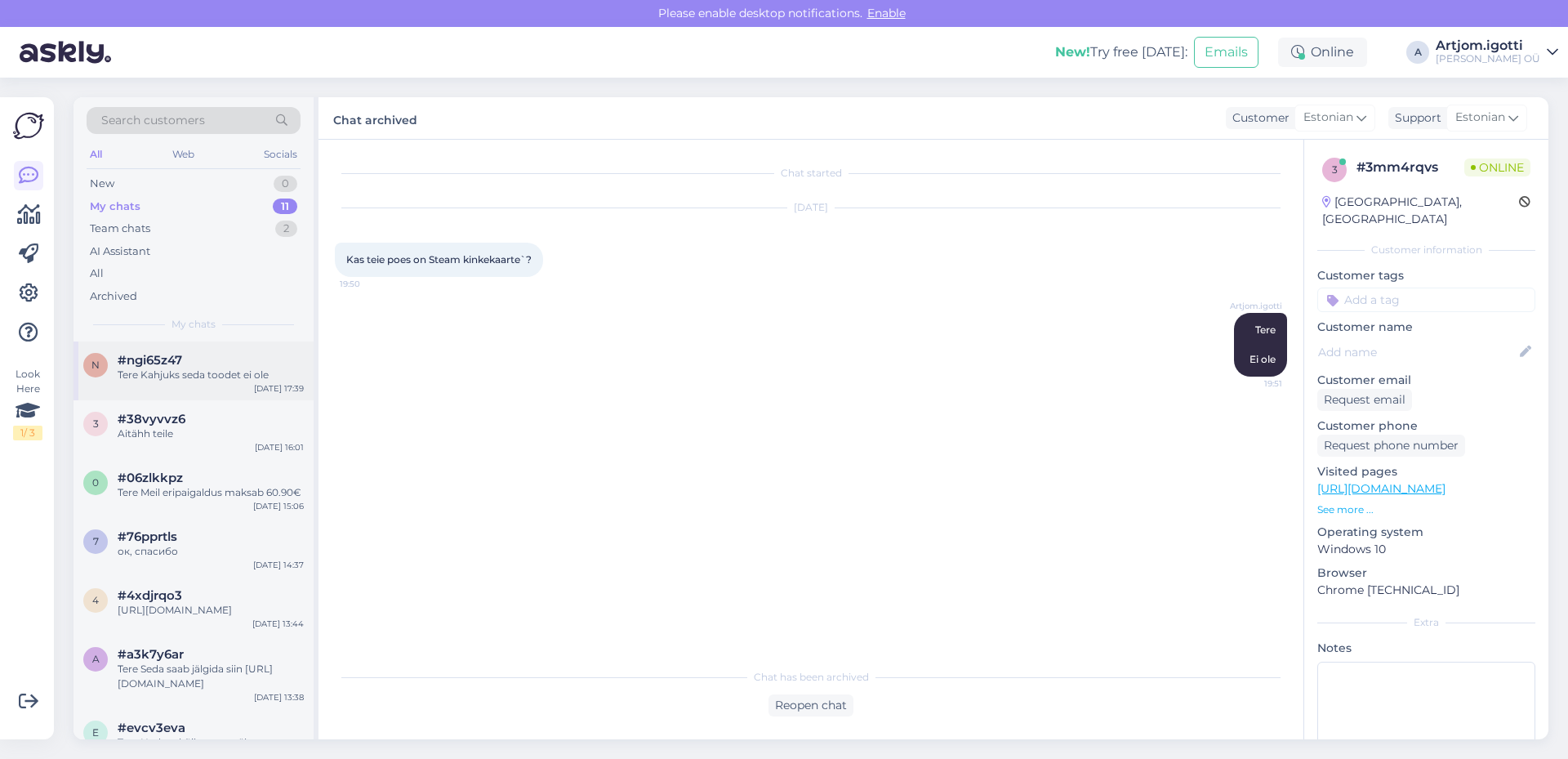
click at [207, 384] on div "n #ngi65z47 Tere Kahjuks seda toodet ei ole [DATE] 17:39" at bounding box center [193, 371] width 241 height 59
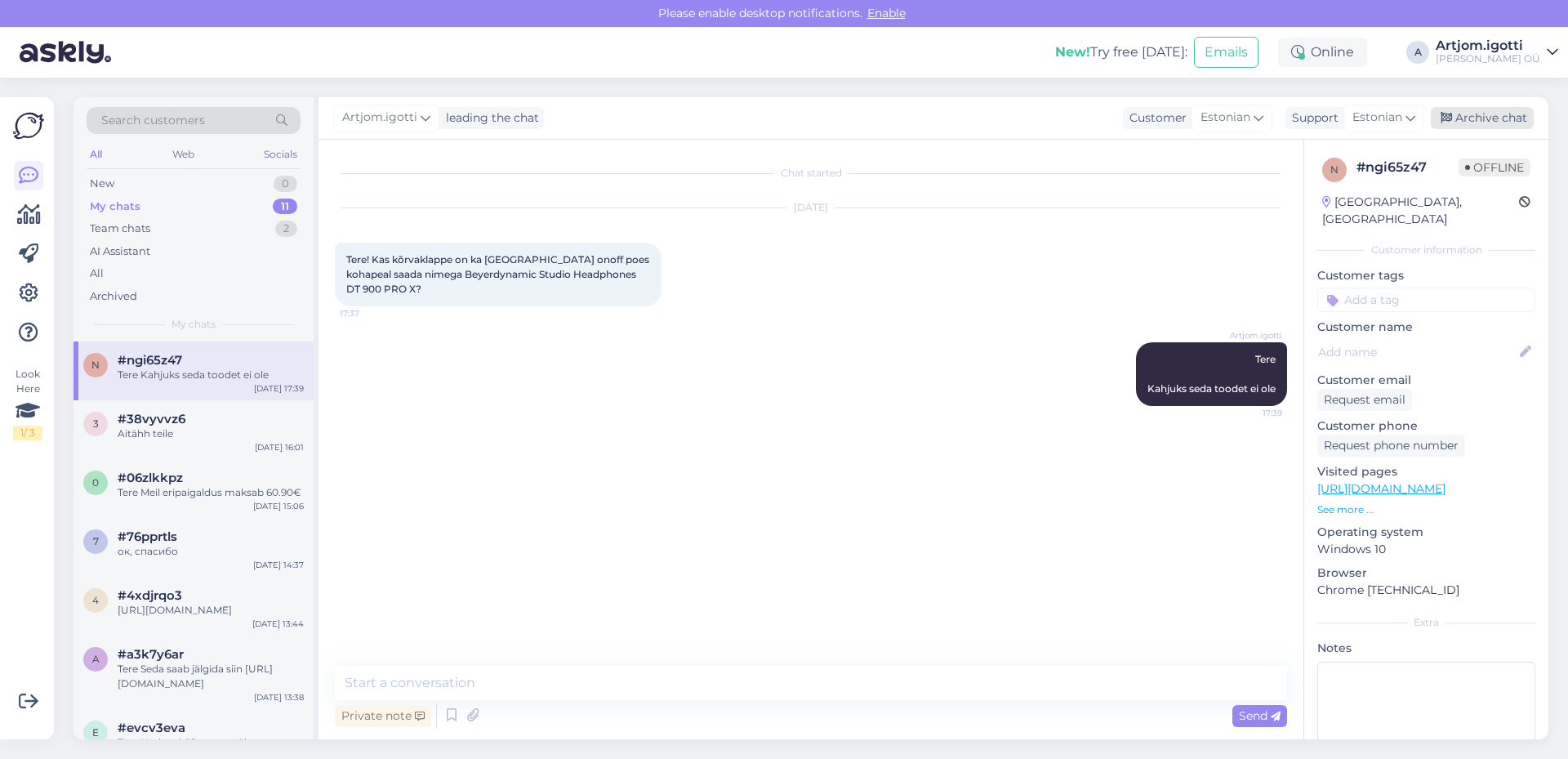
drag, startPoint x: 1484, startPoint y: 124, endPoint x: 1469, endPoint y: 129, distance: 15.8
click at [1483, 124] on div "Archive chat" at bounding box center [1483, 118] width 103 height 22
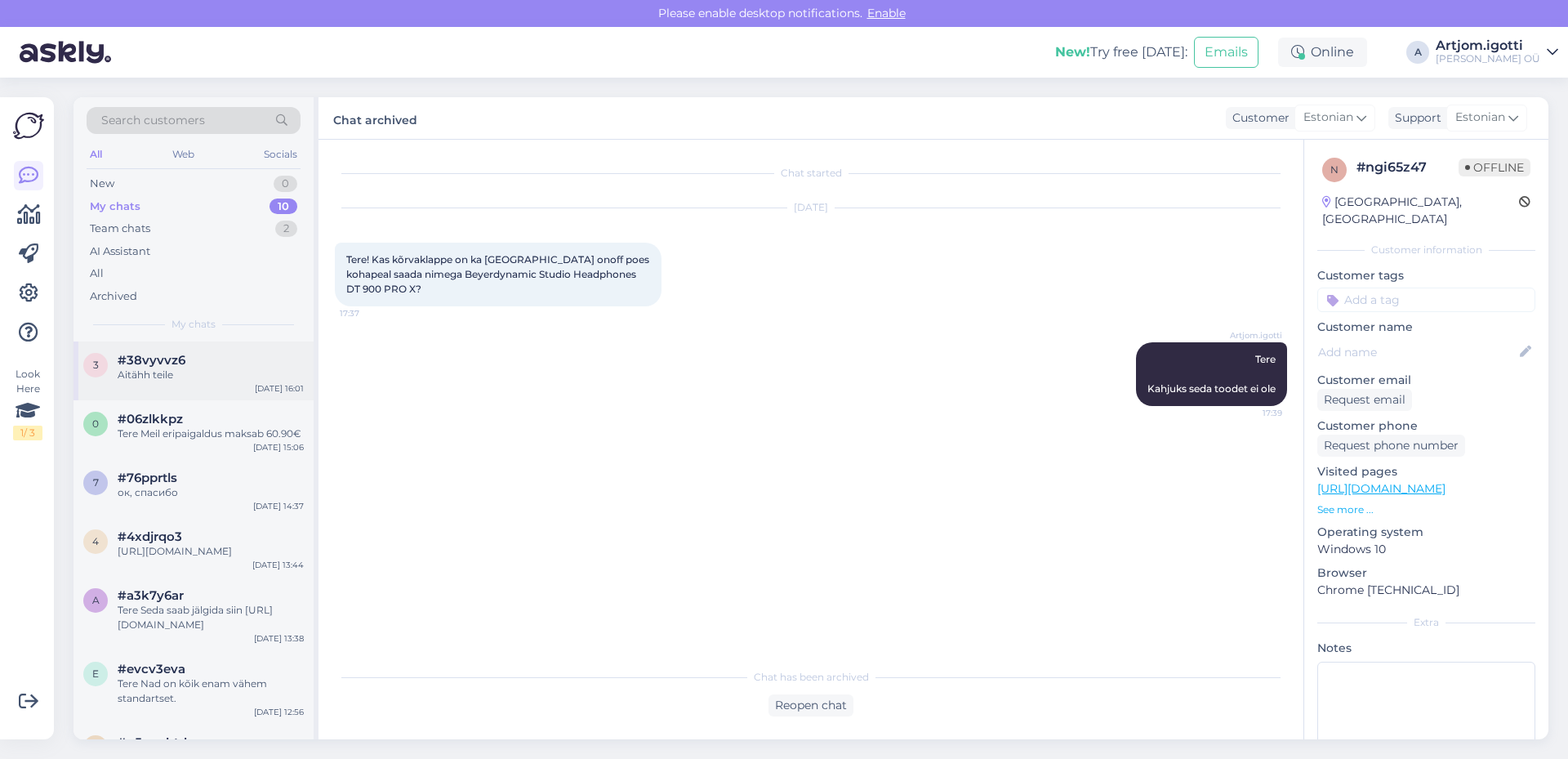
click at [201, 370] on div "Aitähh teile" at bounding box center [211, 374] width 187 height 15
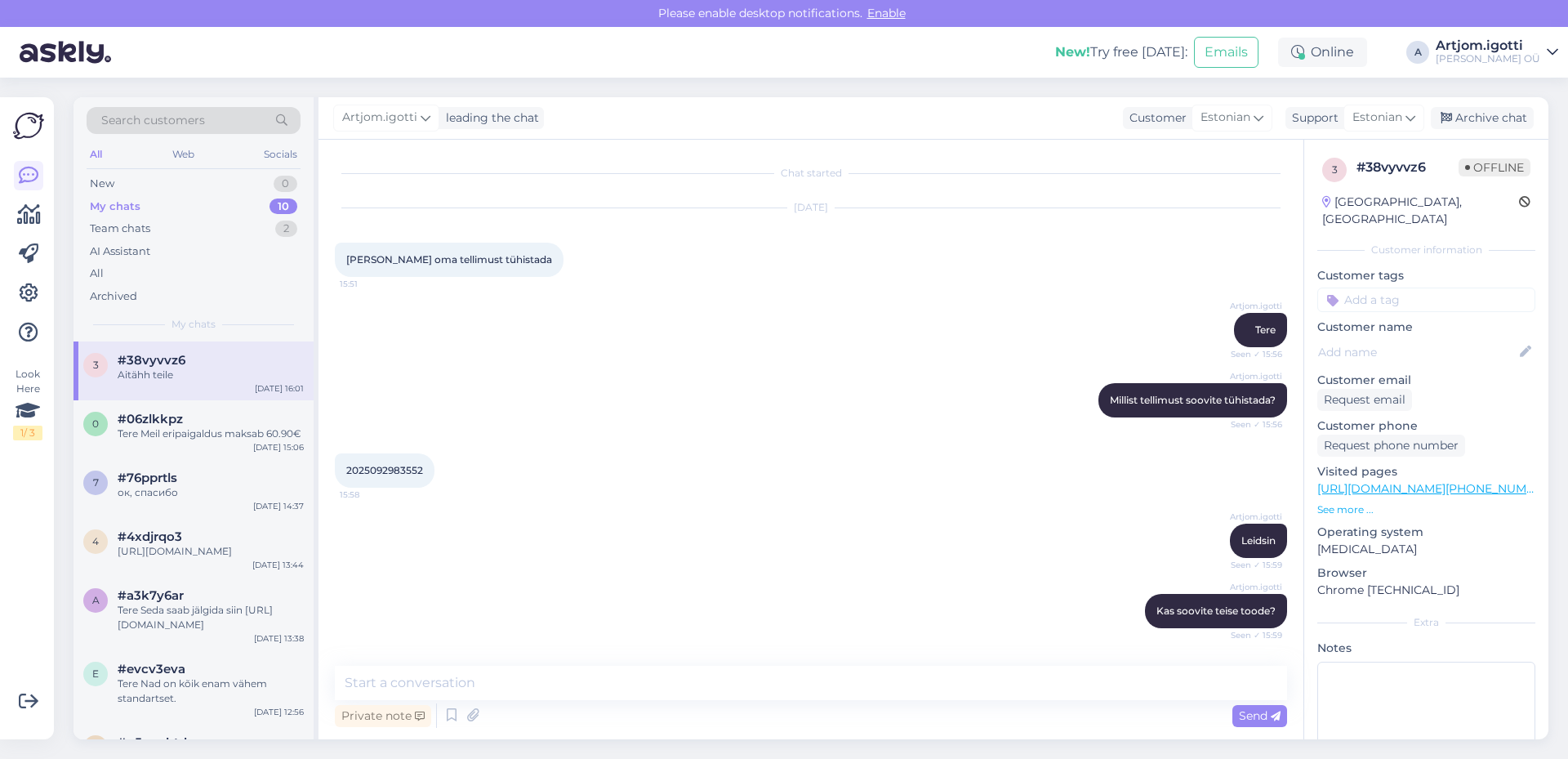
scroll to position [335, 0]
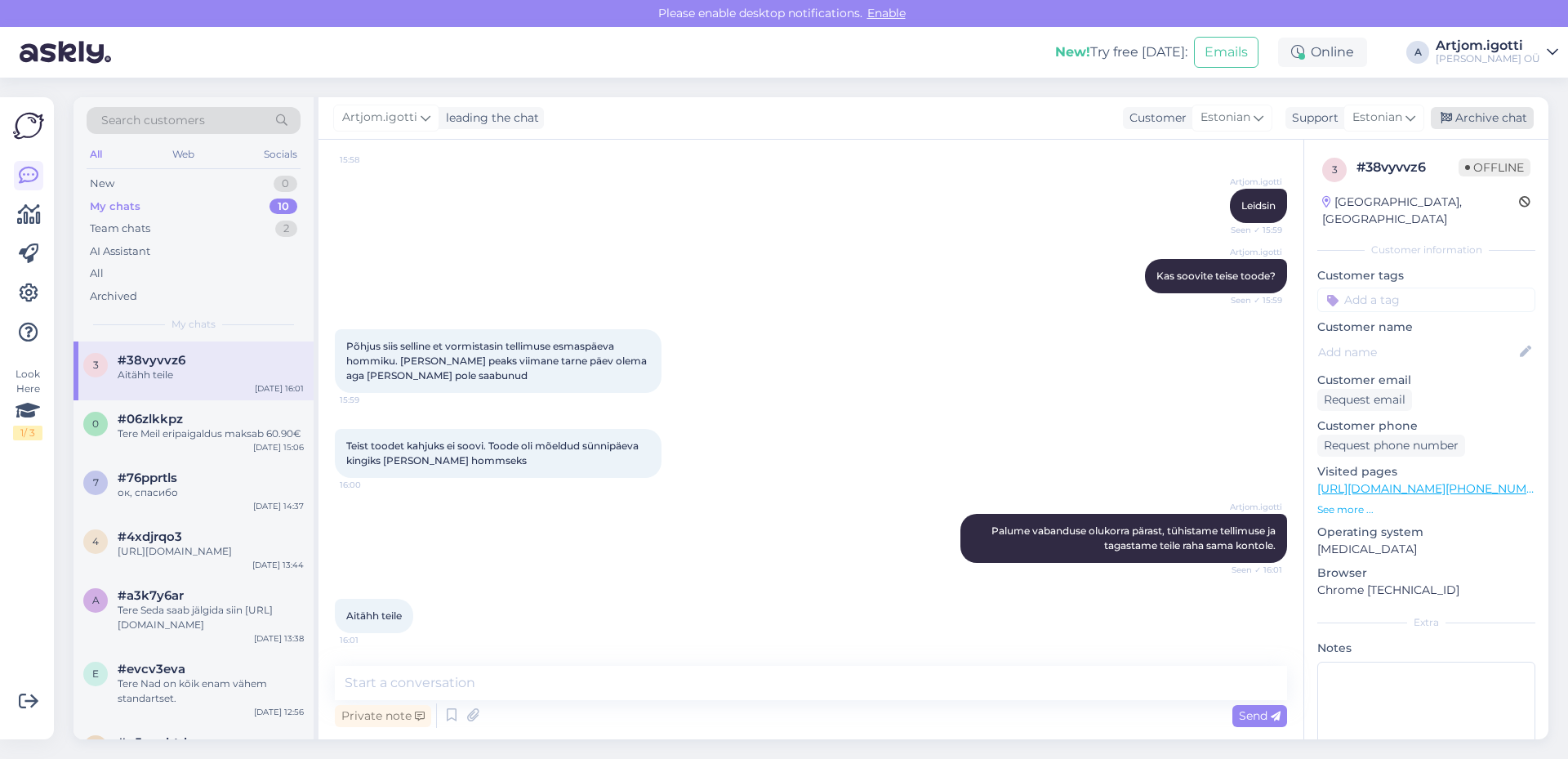
click at [1461, 118] on div "Archive chat" at bounding box center [1483, 118] width 103 height 22
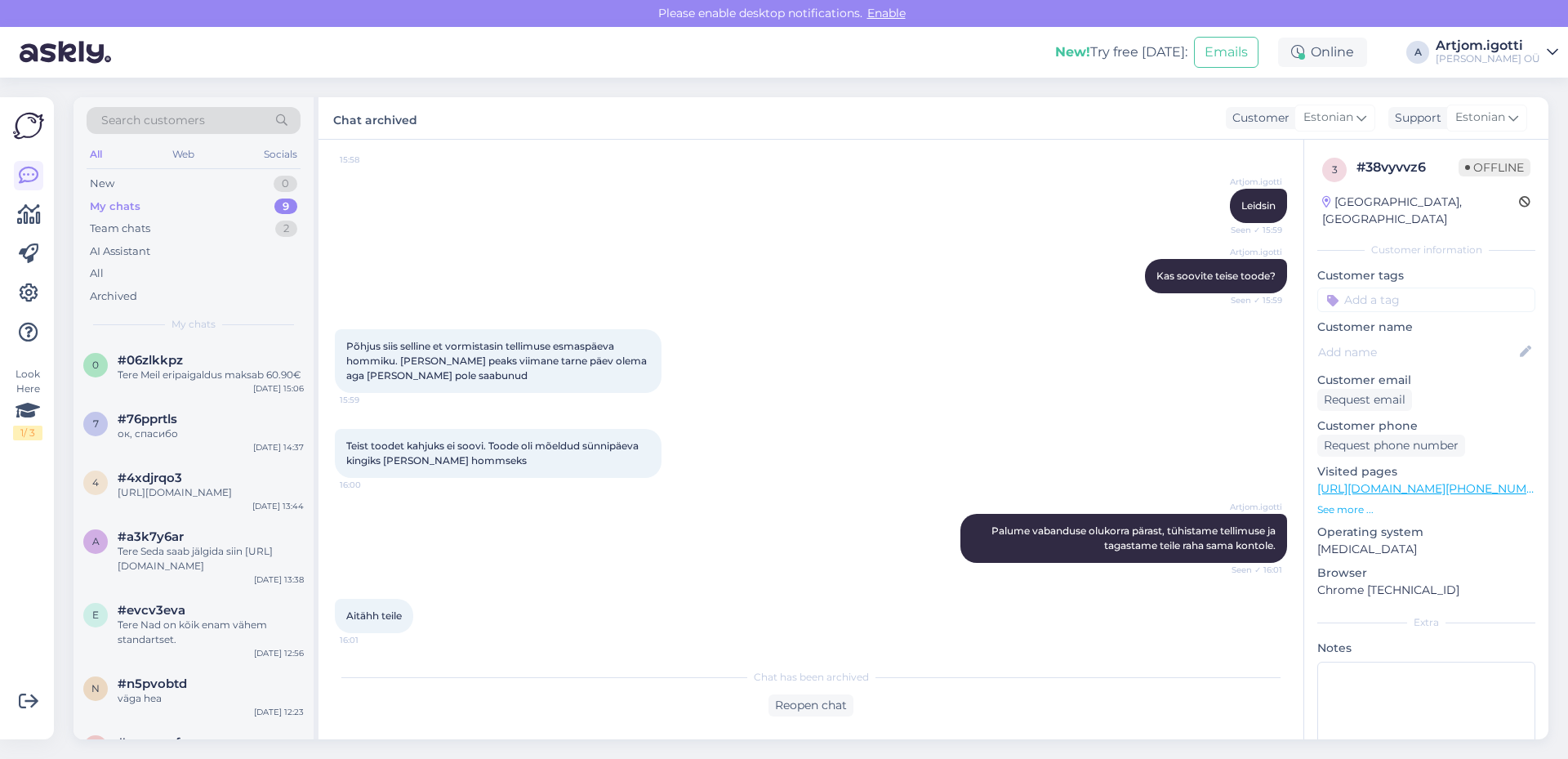
click at [215, 372] on div "Tere Meil eripaigaldus maksab 60.90€" at bounding box center [211, 374] width 187 height 15
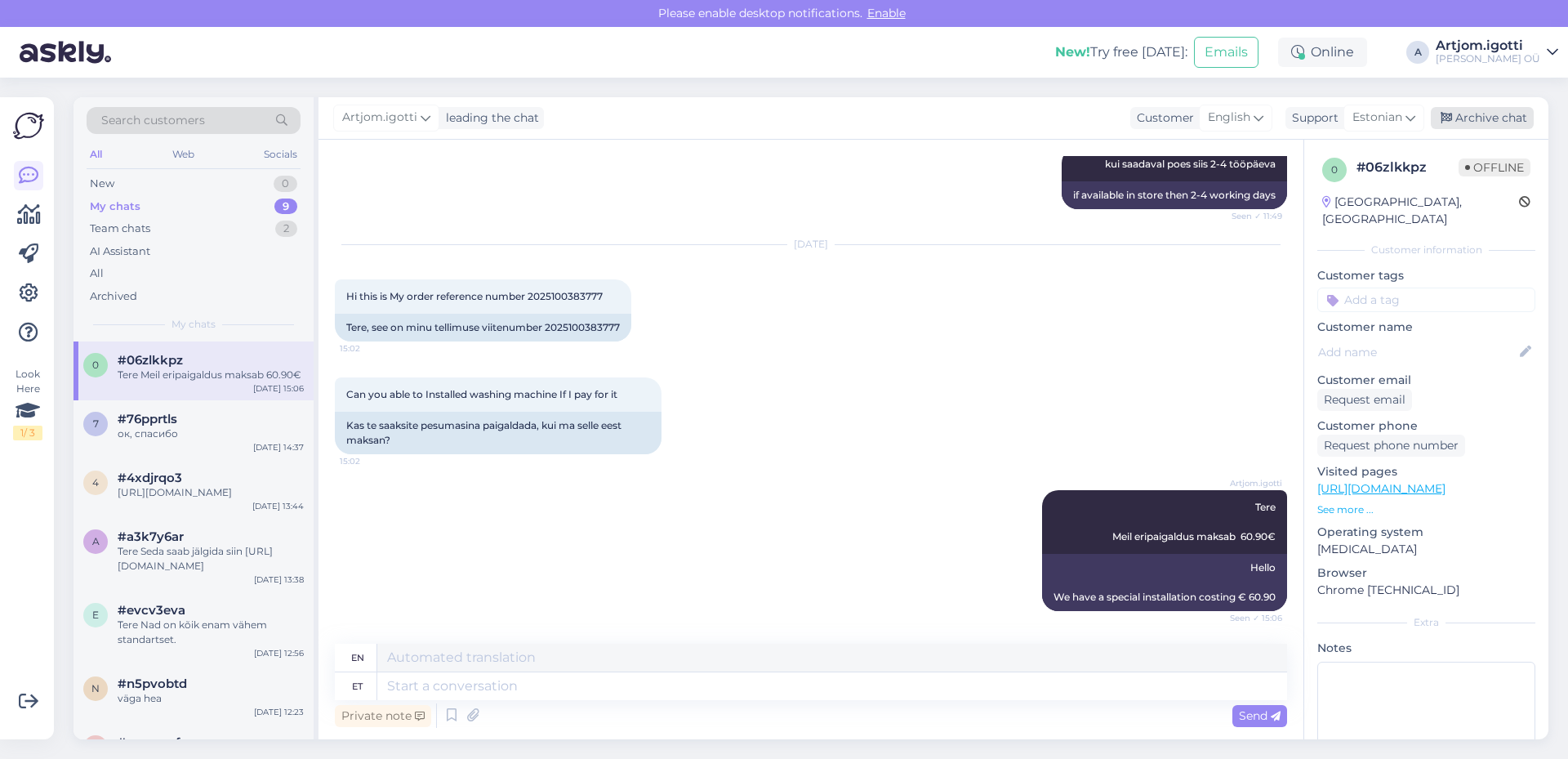
click at [1448, 118] on icon at bounding box center [1447, 119] width 12 height 12
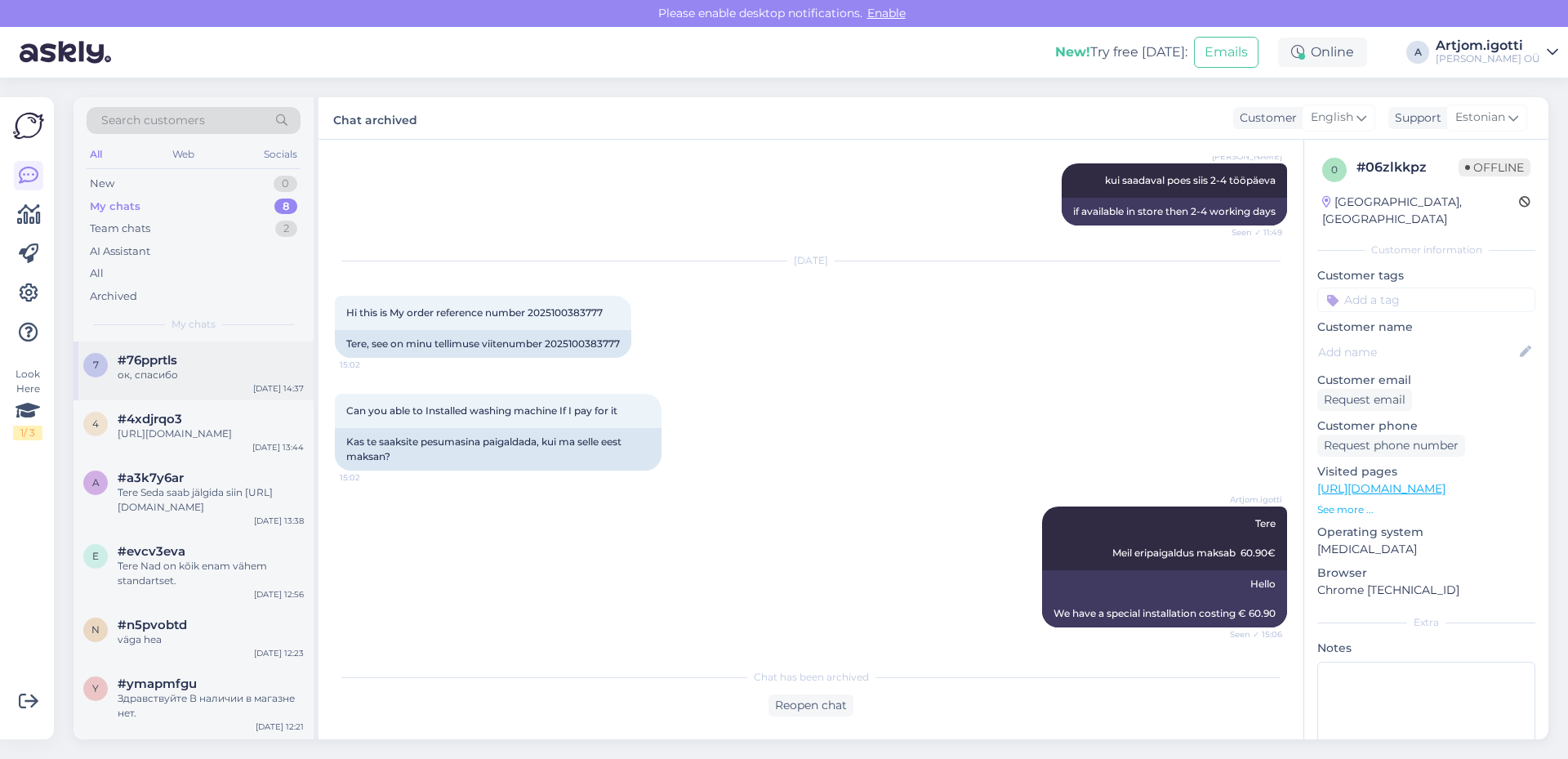
click at [240, 387] on div "7 #76pprtls ок, спасибо [DATE] 14:37" at bounding box center [193, 371] width 241 height 59
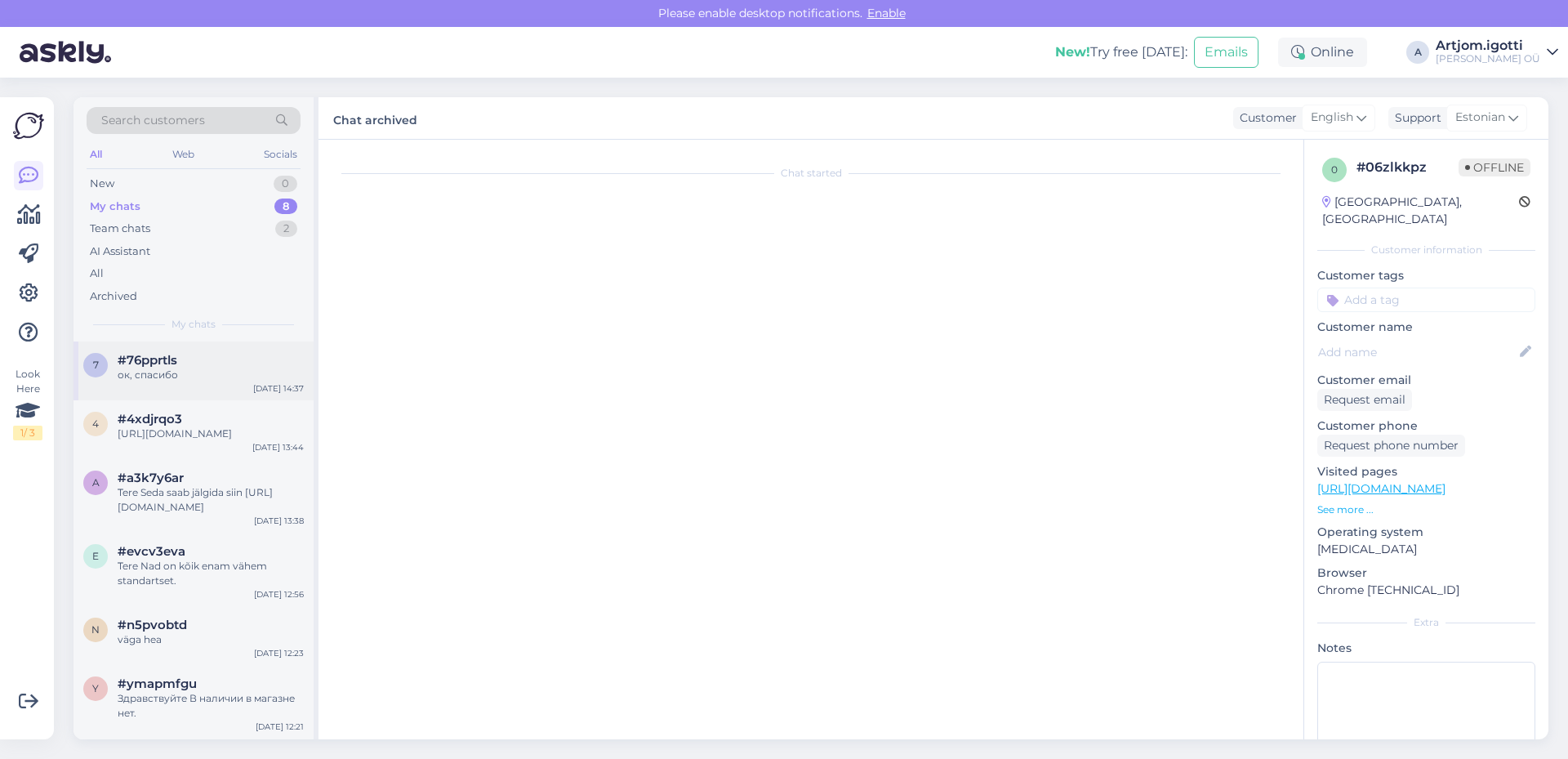
scroll to position [250, 0]
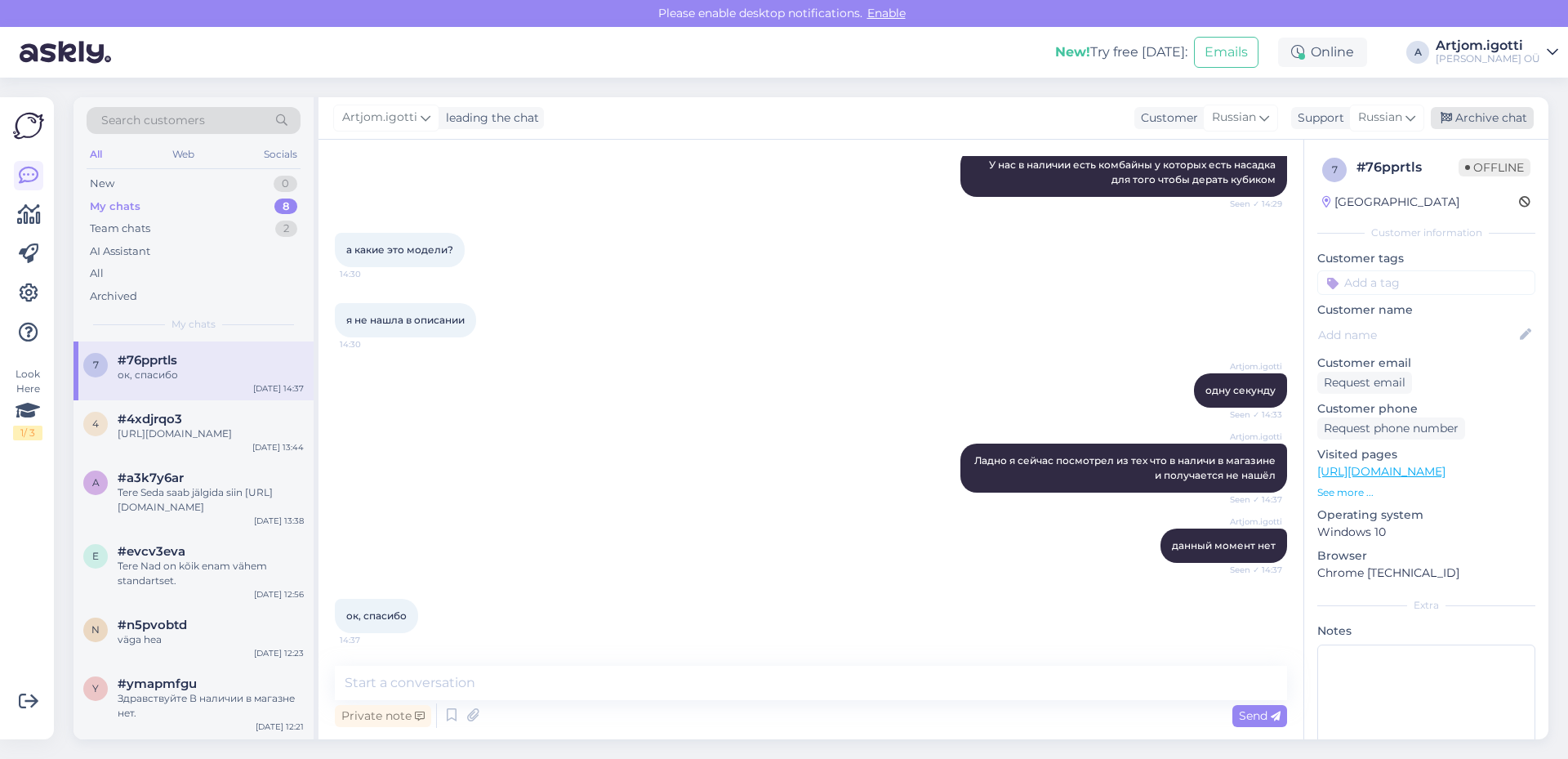
click at [1487, 119] on div "Archive chat" at bounding box center [1483, 118] width 103 height 22
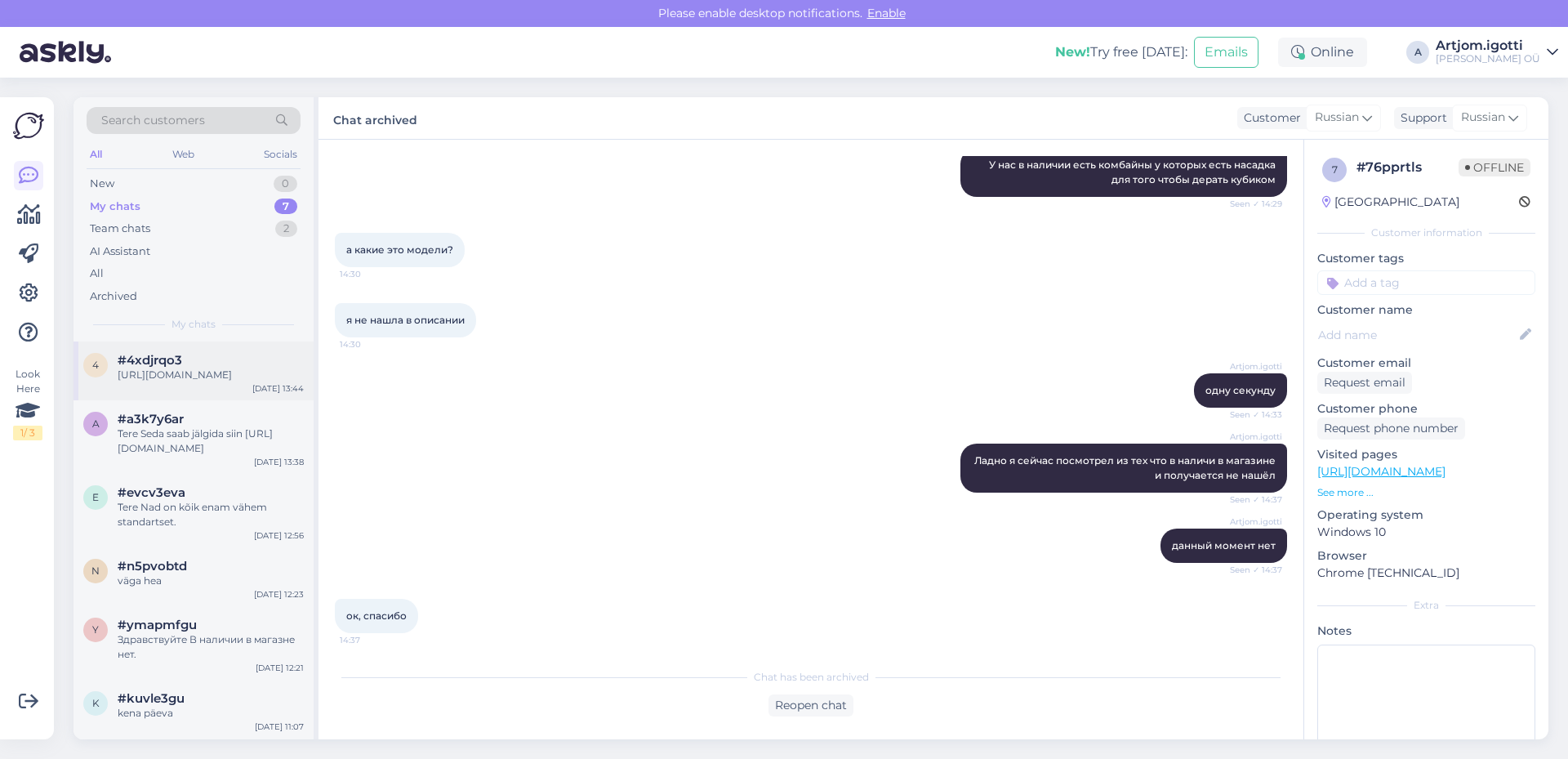
click at [244, 361] on div "#4xdjrqo3" at bounding box center [211, 359] width 187 height 15
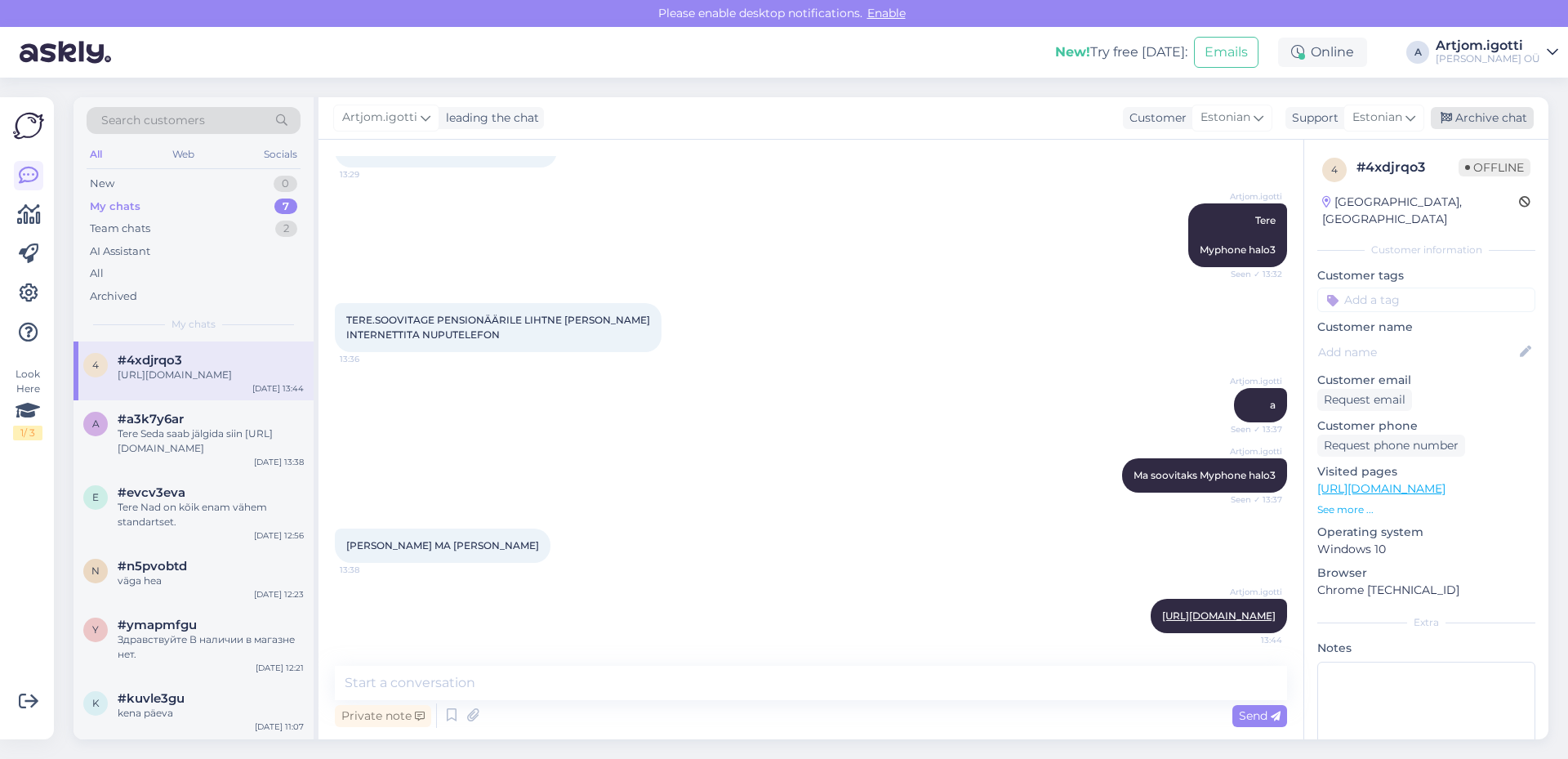
click at [1489, 122] on div "Archive chat" at bounding box center [1483, 118] width 103 height 22
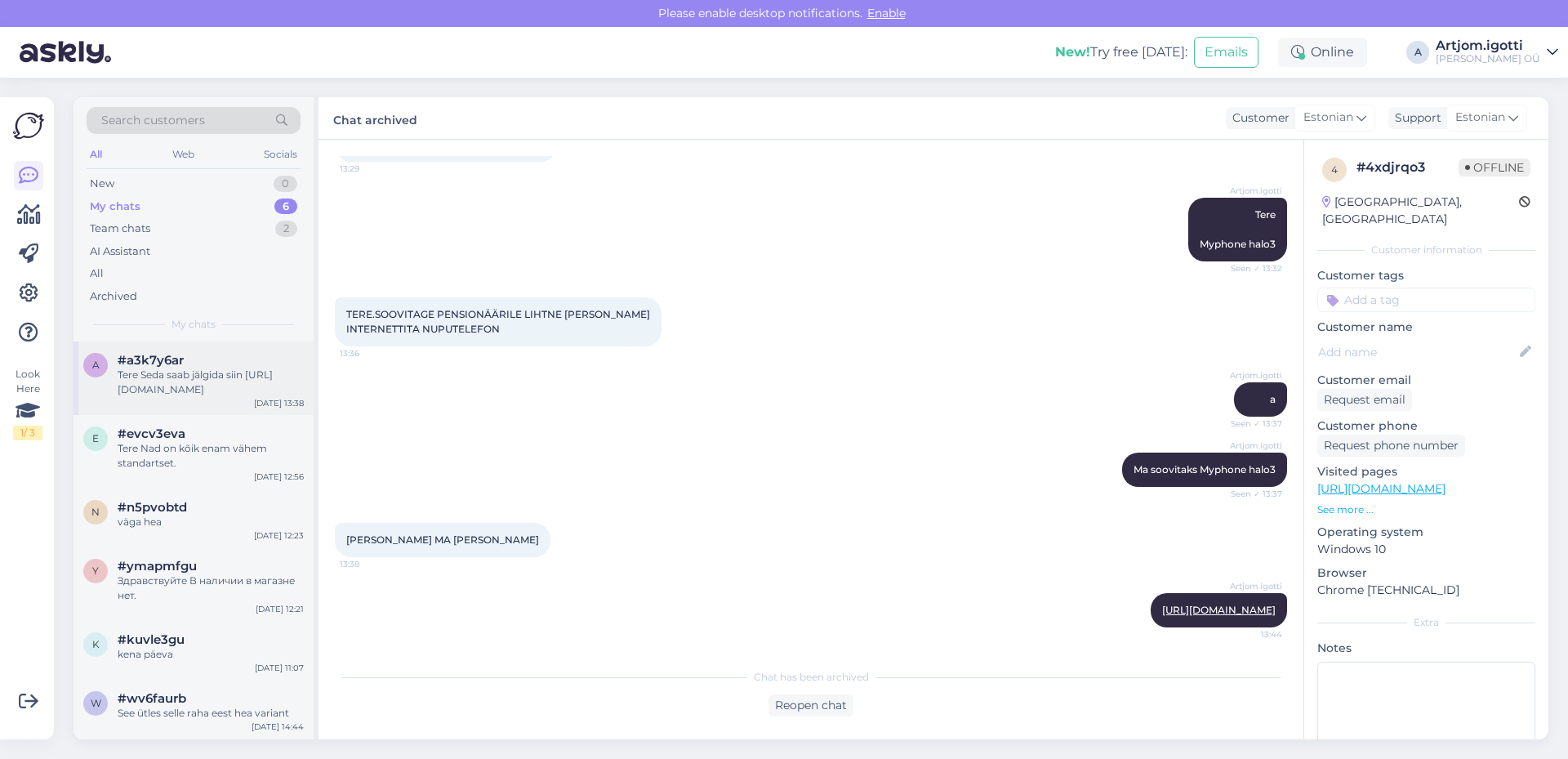
click at [153, 377] on div "Tere Seda saab jälgida siin [URL][DOMAIN_NAME]" at bounding box center [211, 382] width 187 height 29
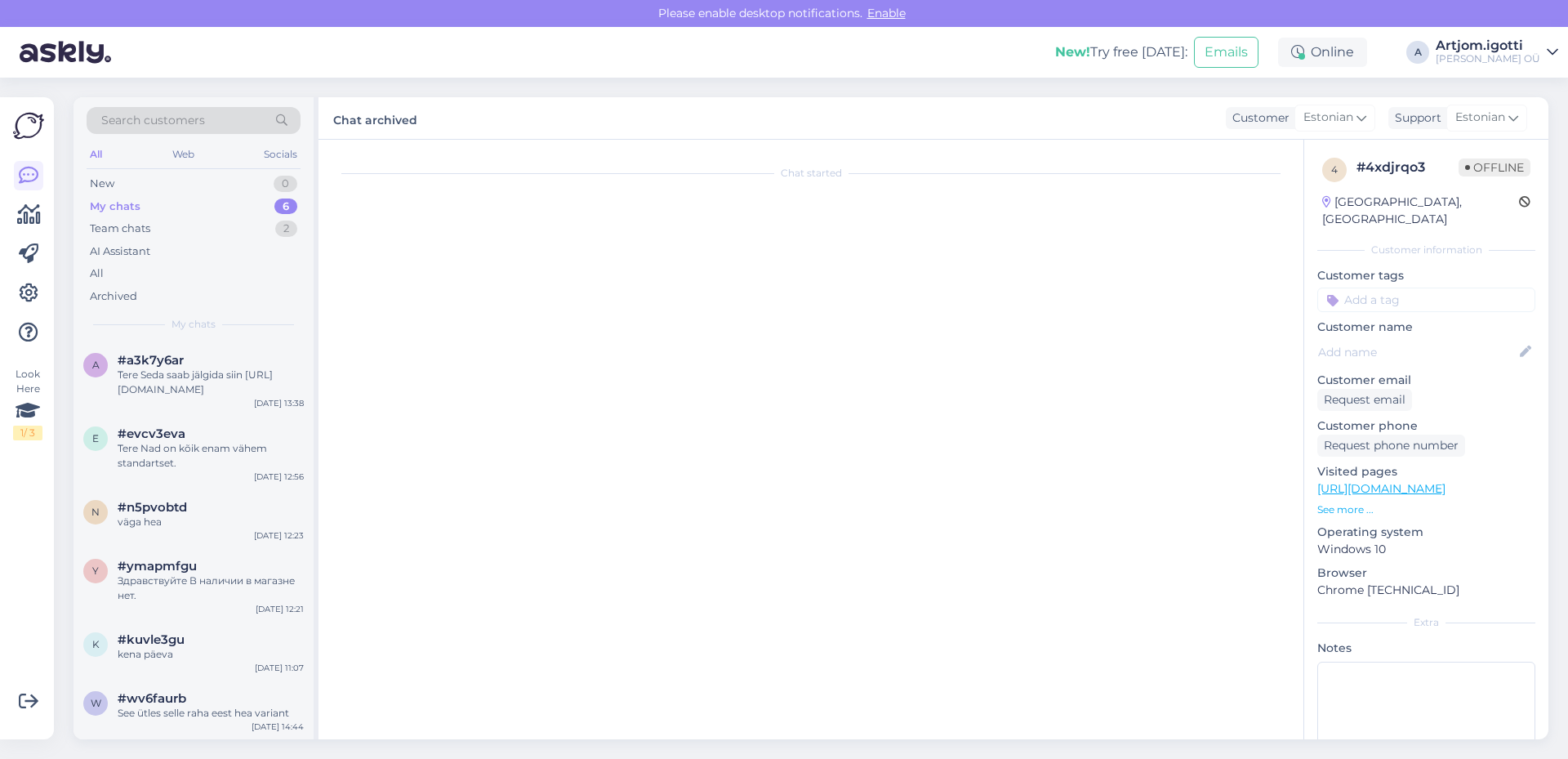
scroll to position [0, 0]
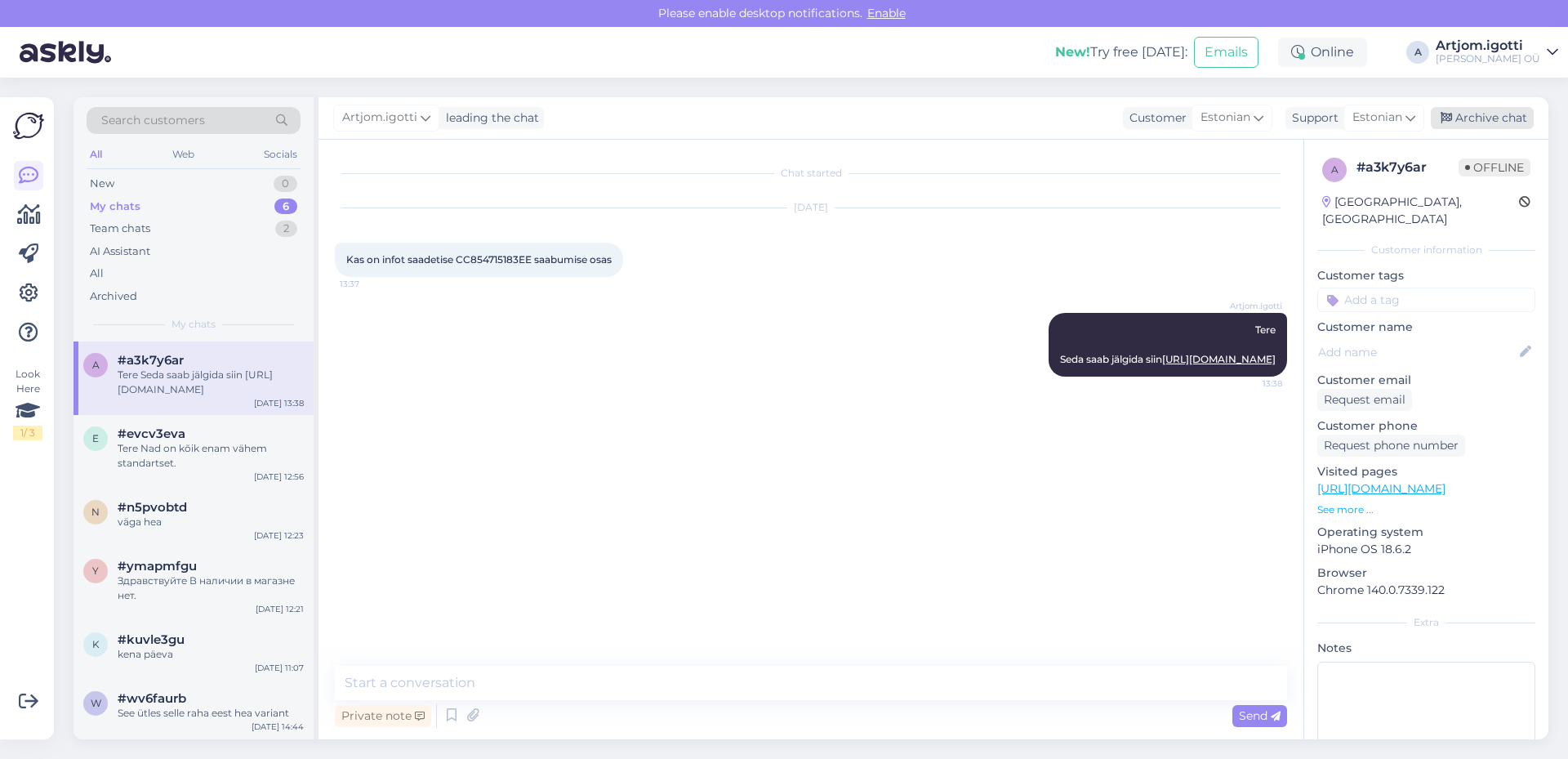
click at [1446, 113] on icon at bounding box center [1447, 119] width 12 height 12
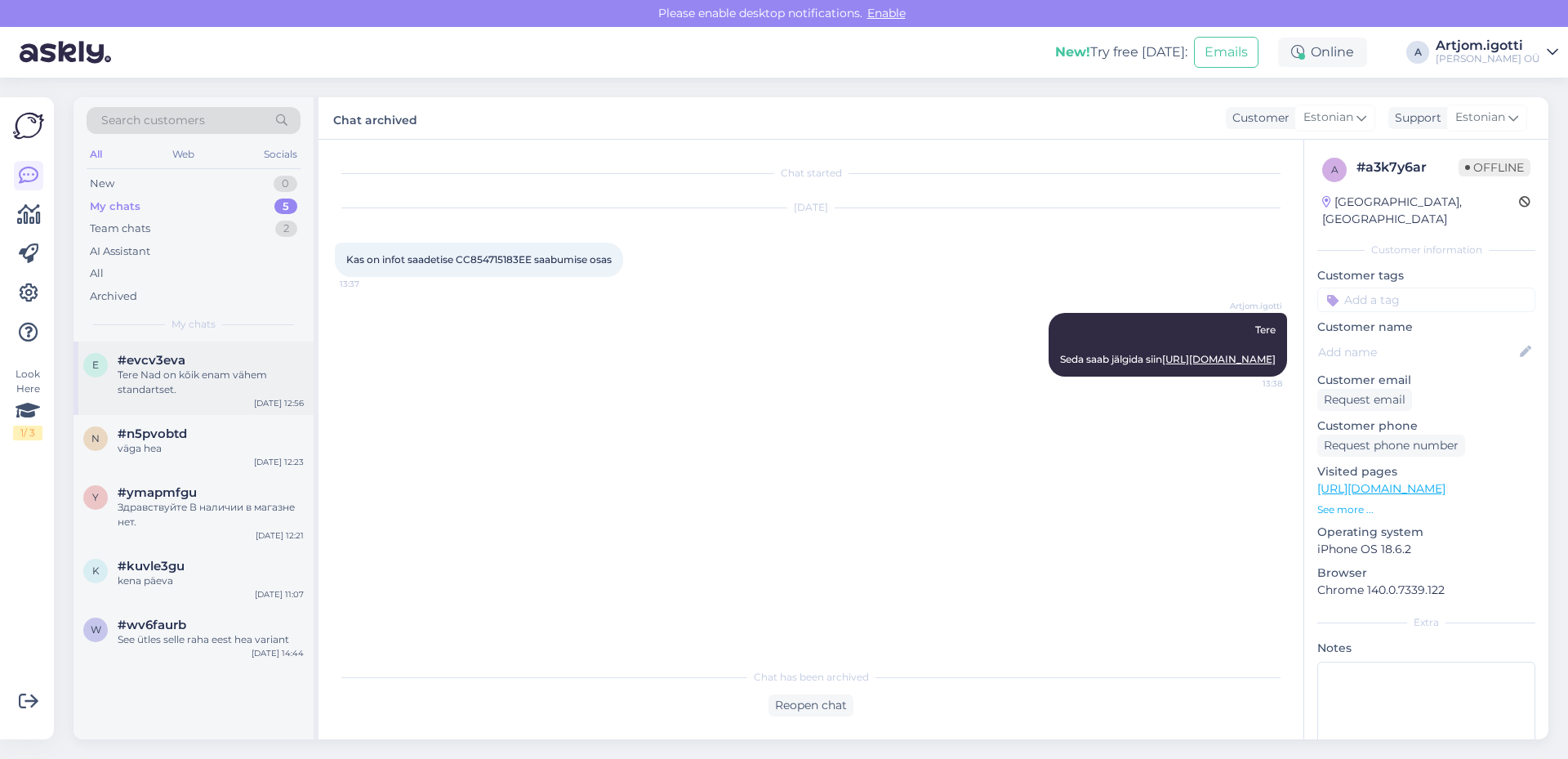
click at [119, 399] on div "e #evcv3eva Tere Nad on kõik enam vähem standartset. [DATE] 12:56" at bounding box center [193, 378] width 241 height 74
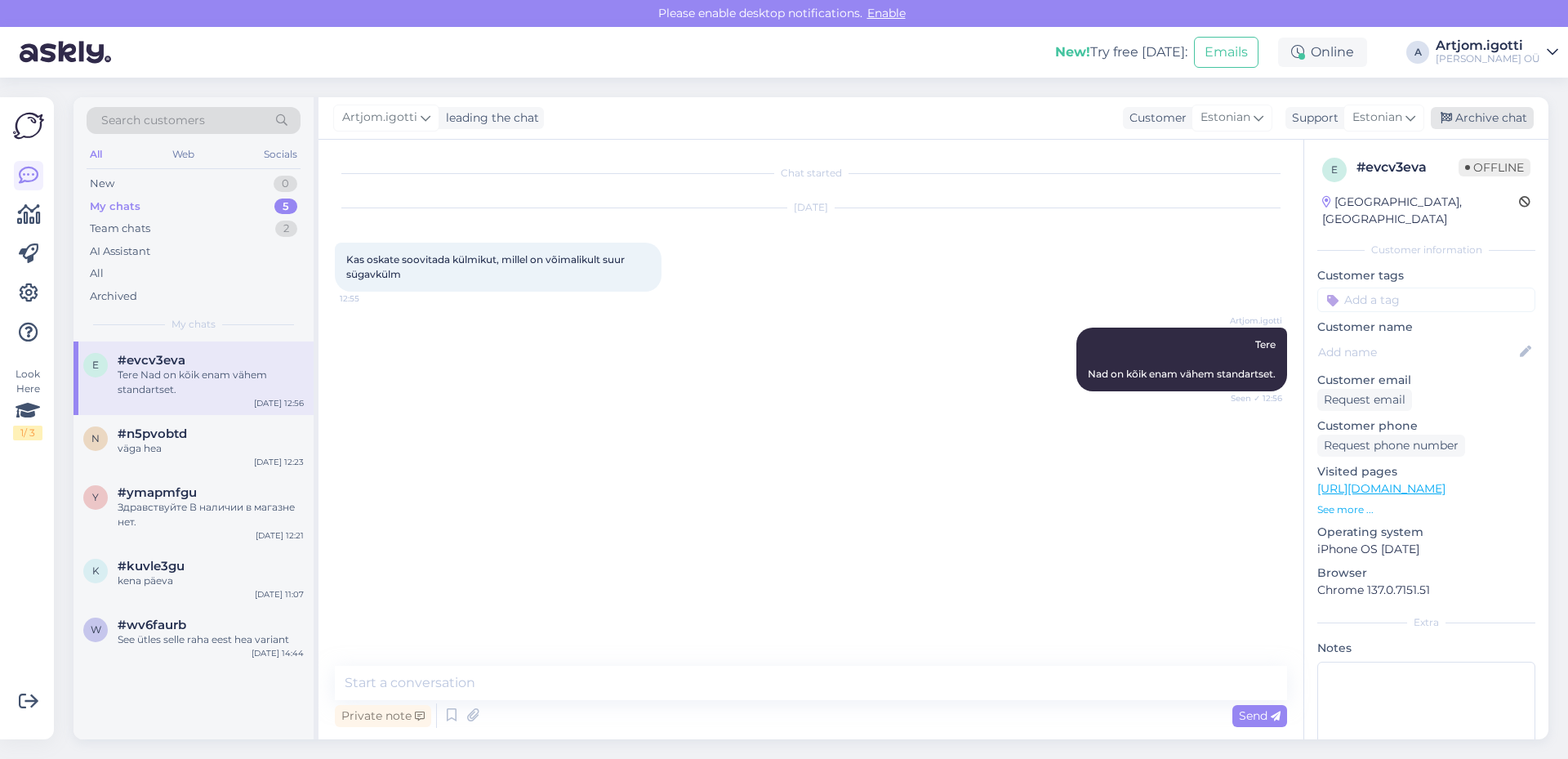
click at [1470, 117] on div "Archive chat" at bounding box center [1483, 118] width 103 height 22
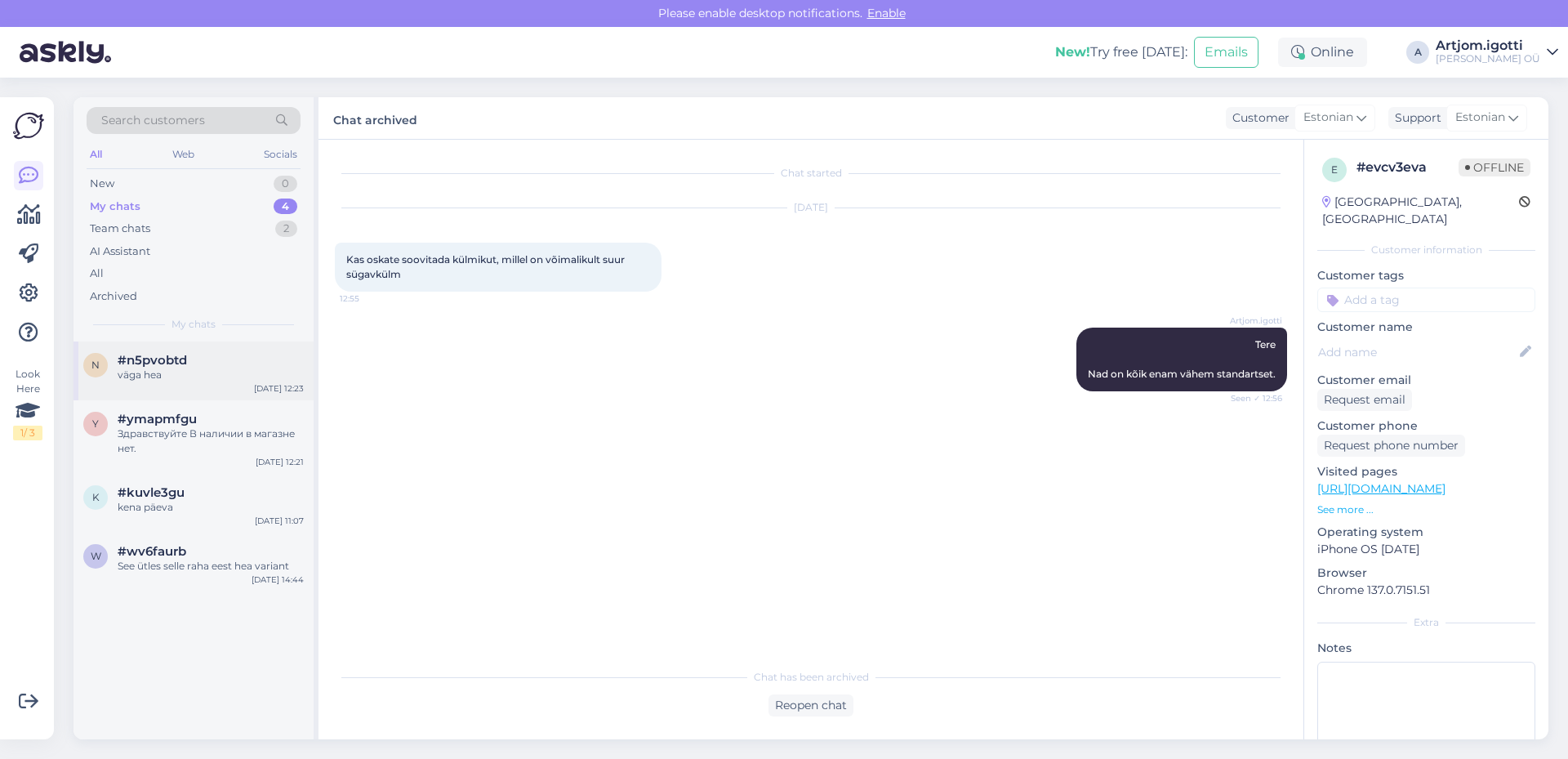
click at [191, 367] on div "#n5pvobtd" at bounding box center [211, 359] width 187 height 15
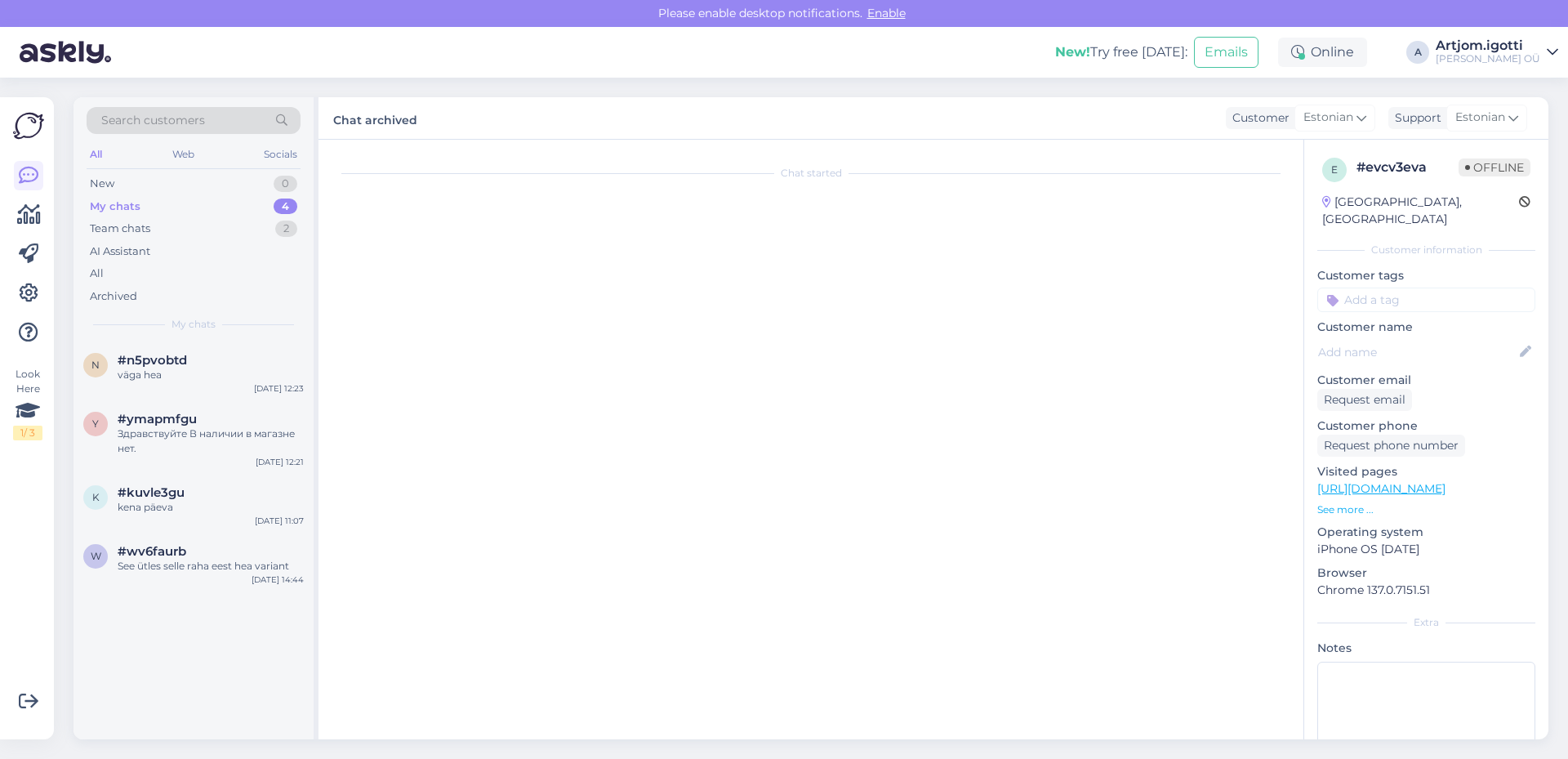
scroll to position [569, 0]
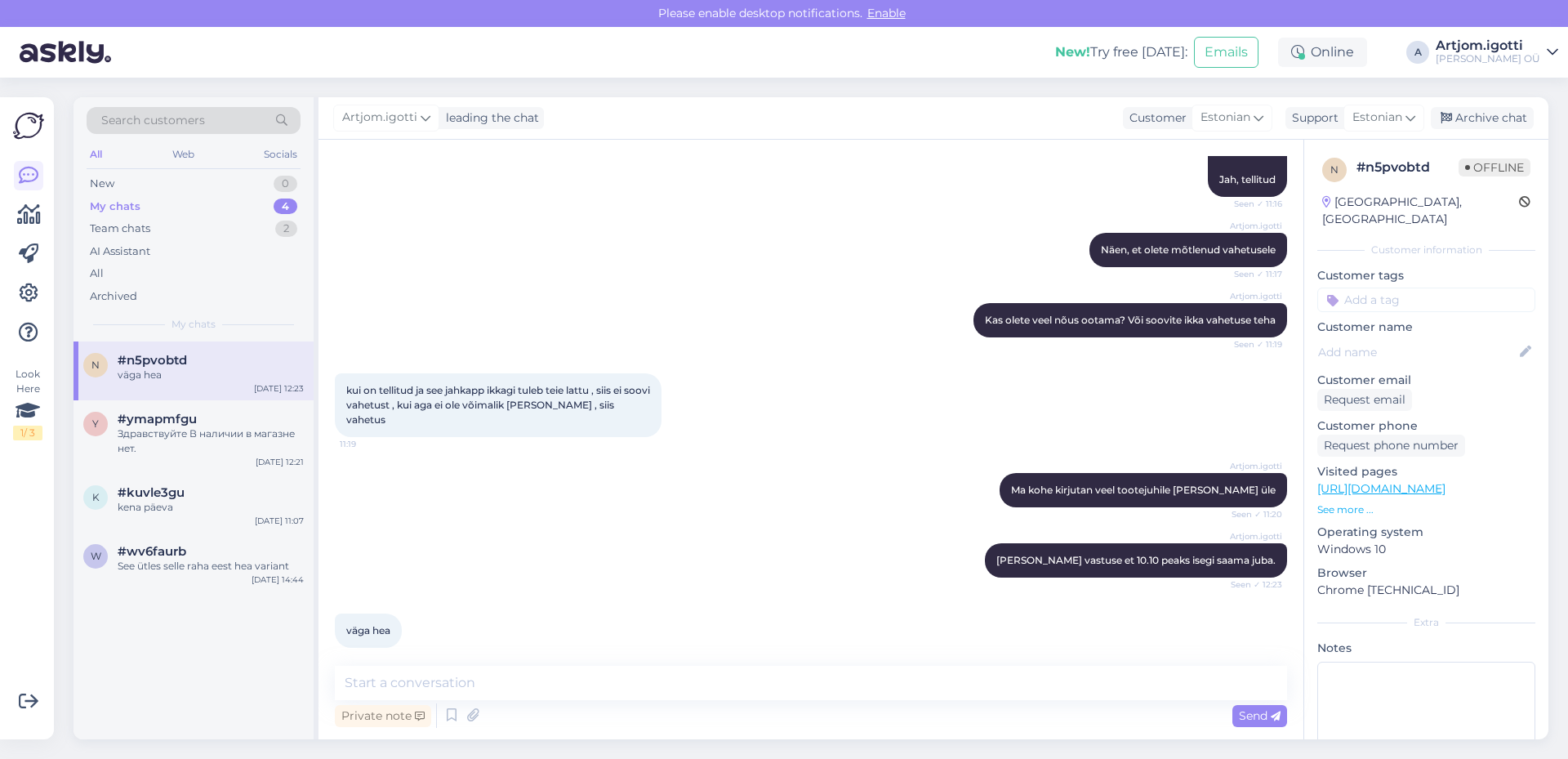
drag, startPoint x: 1470, startPoint y: 104, endPoint x: 1465, endPoint y: 113, distance: 10.3
click at [1470, 105] on div "Artjom.[PERSON_NAME] leading the chat Customer Estonian Support Estonian Archiv…" at bounding box center [933, 118] width 1230 height 42
click at [1465, 113] on div "Archive chat" at bounding box center [1483, 118] width 103 height 22
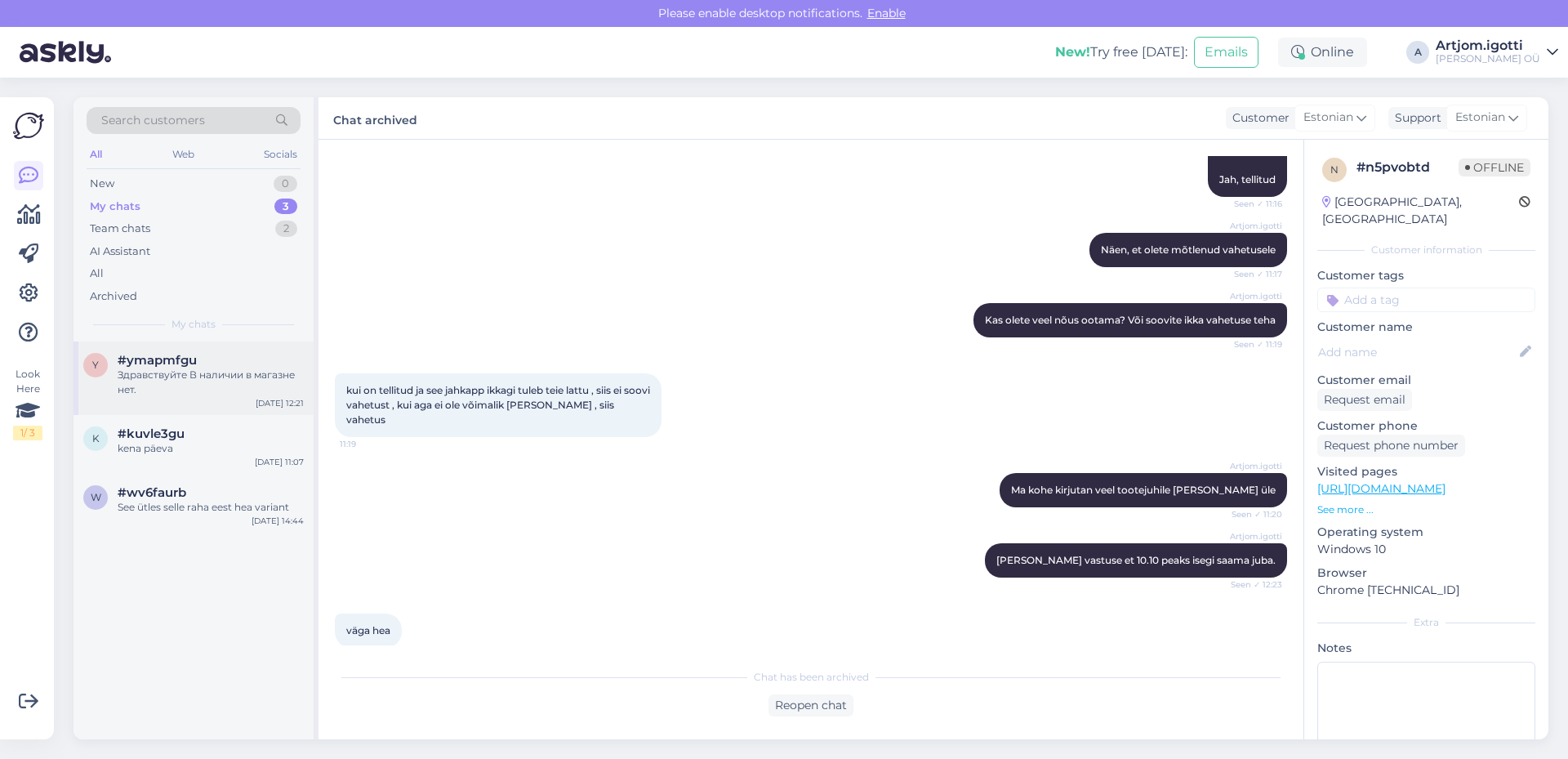
click at [179, 354] on span "#ymapmfgu" at bounding box center [157, 359] width 80 height 15
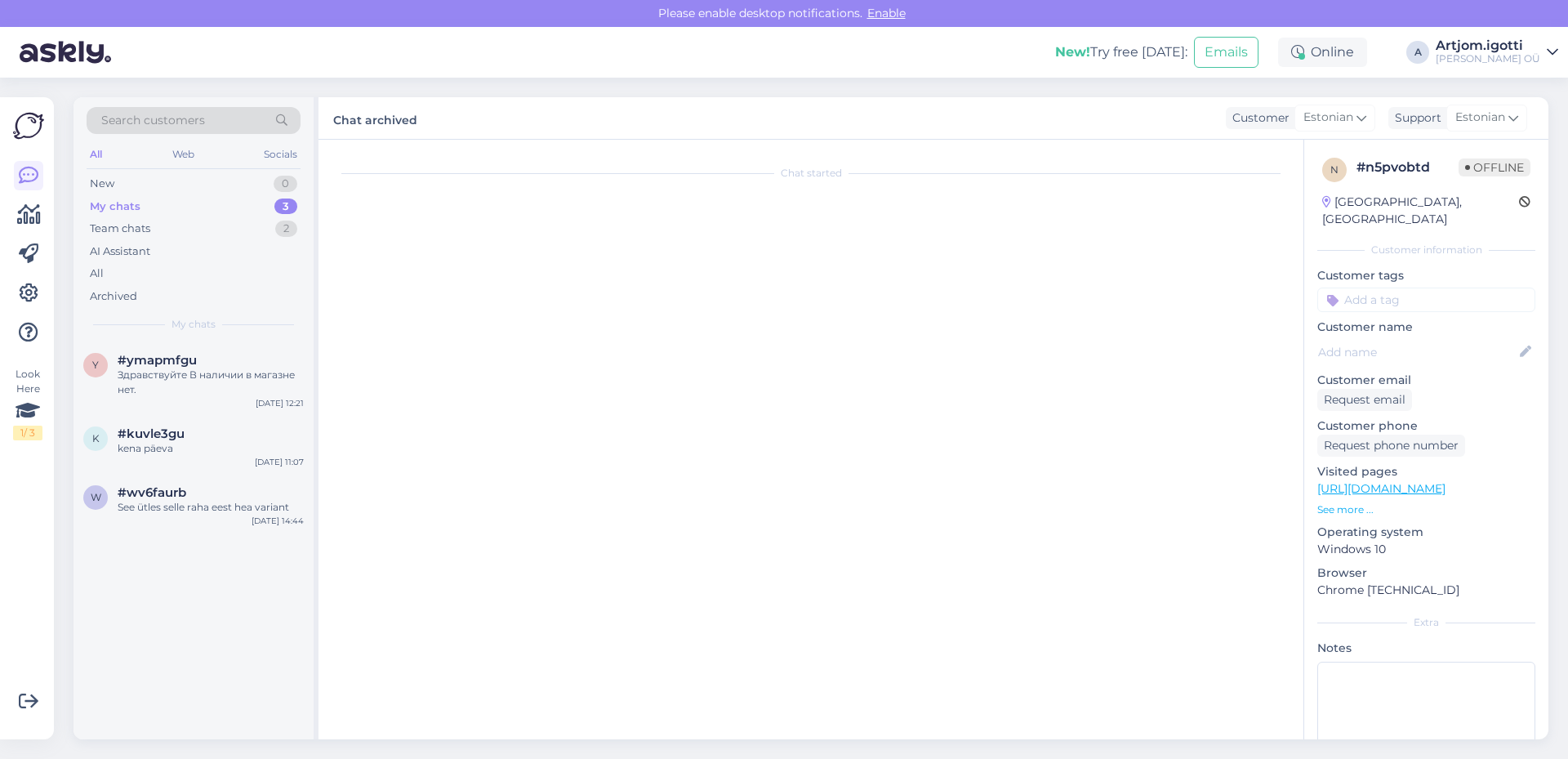
scroll to position [0, 0]
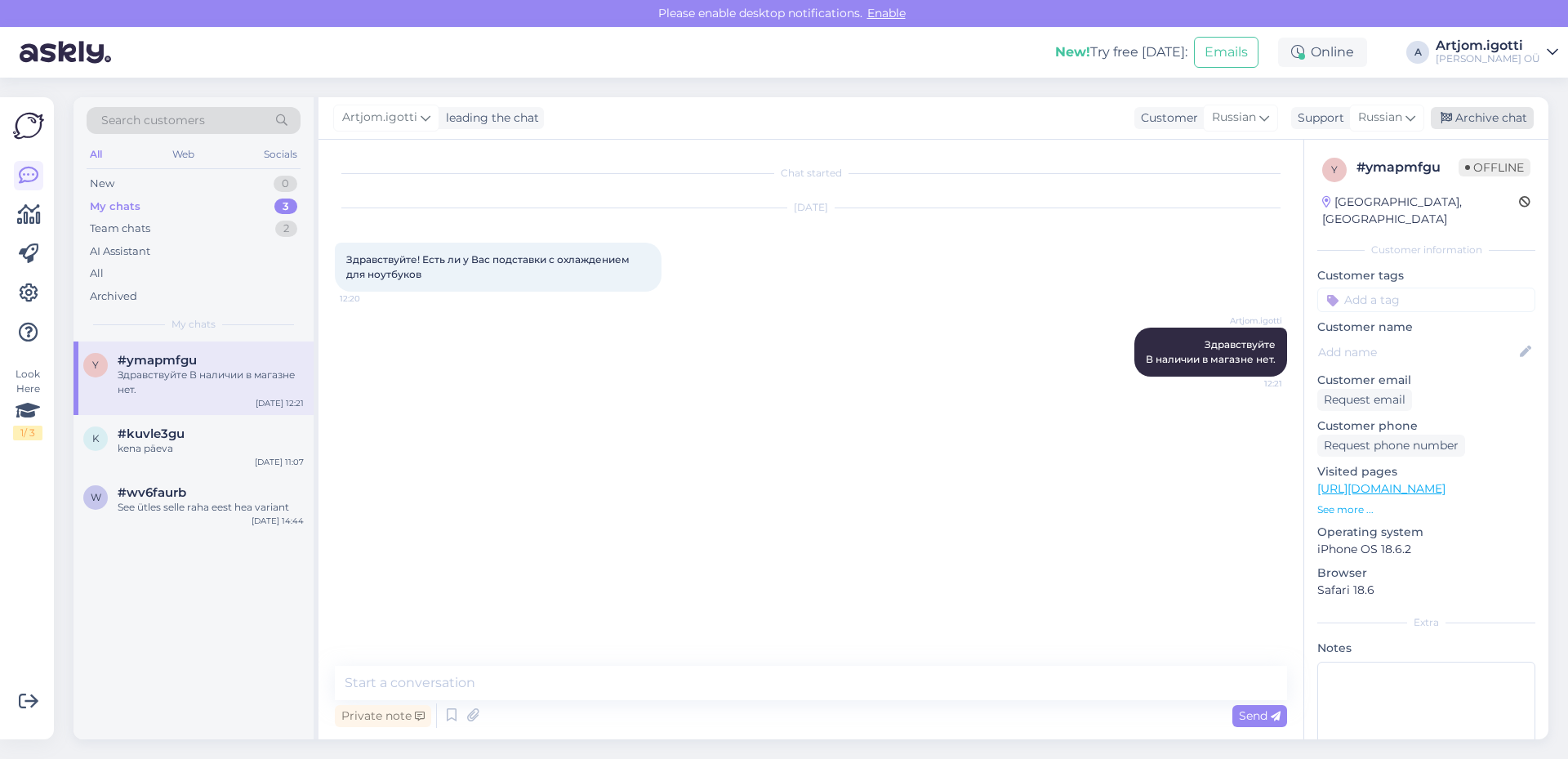
click at [1481, 121] on div "Archive chat" at bounding box center [1483, 118] width 103 height 22
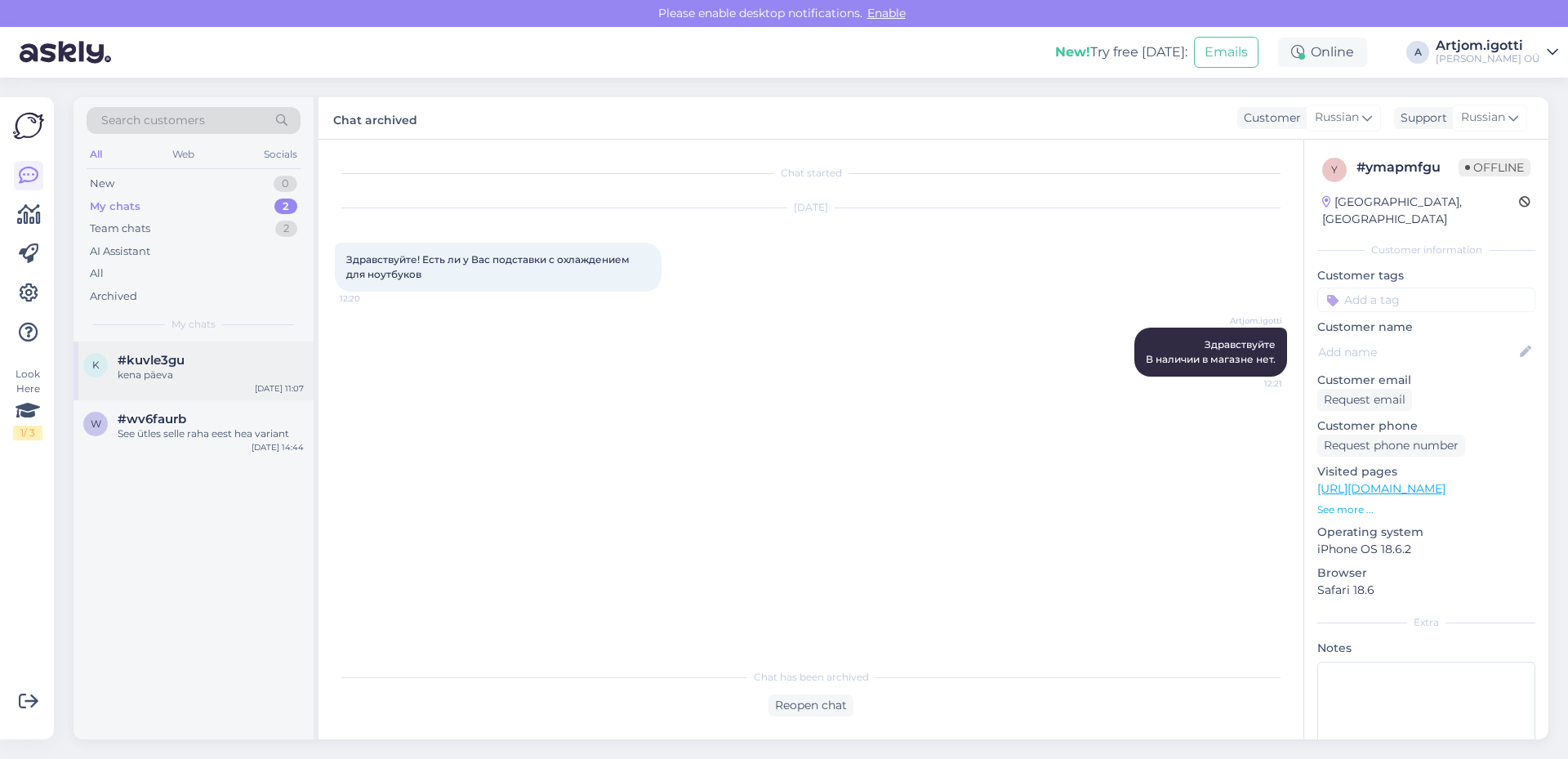
click at [171, 389] on div "k #kuvle3gu kena päeva [DATE] 11:07" at bounding box center [193, 371] width 241 height 59
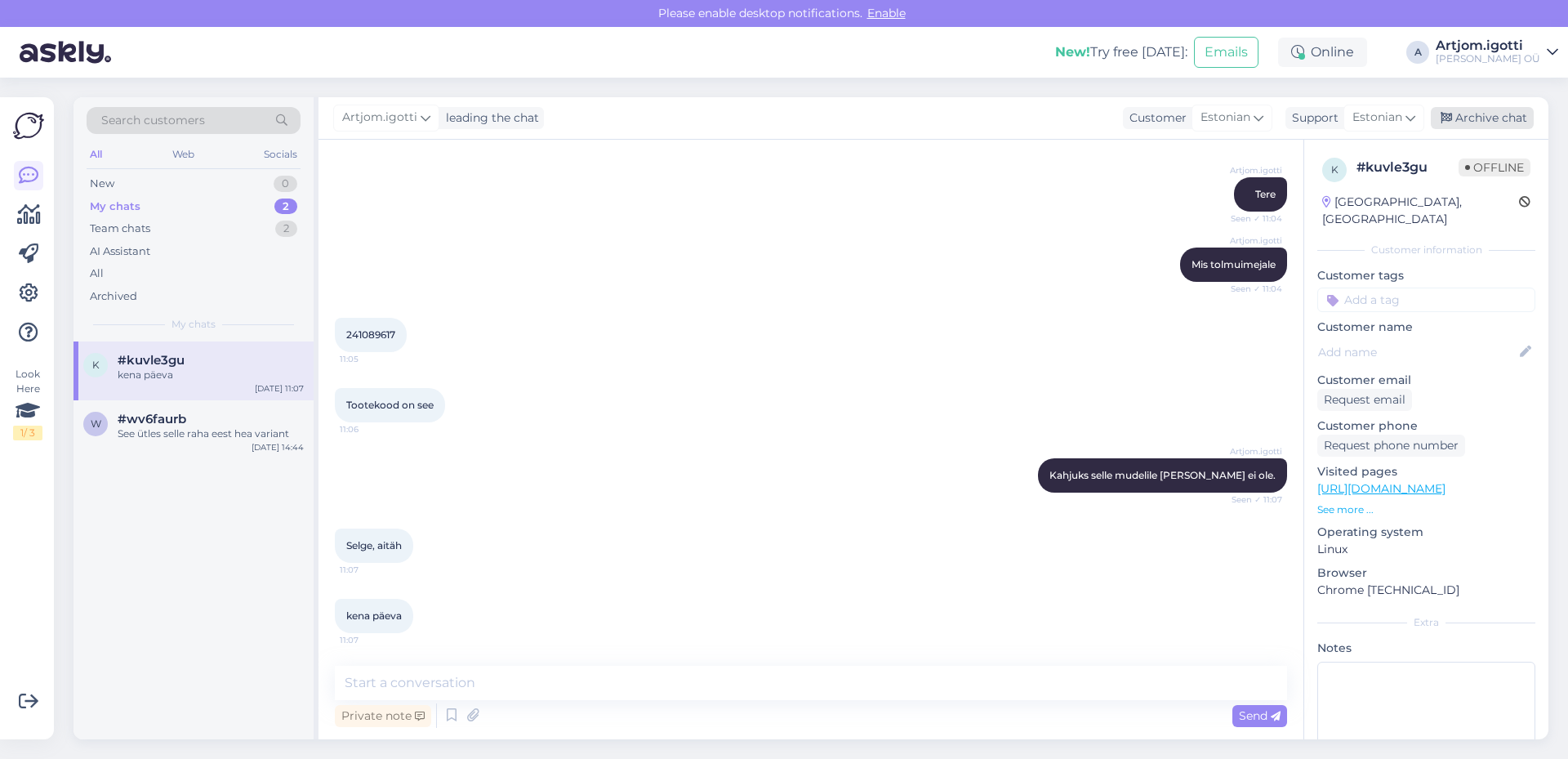
click at [1461, 125] on div "Archive chat" at bounding box center [1483, 118] width 103 height 22
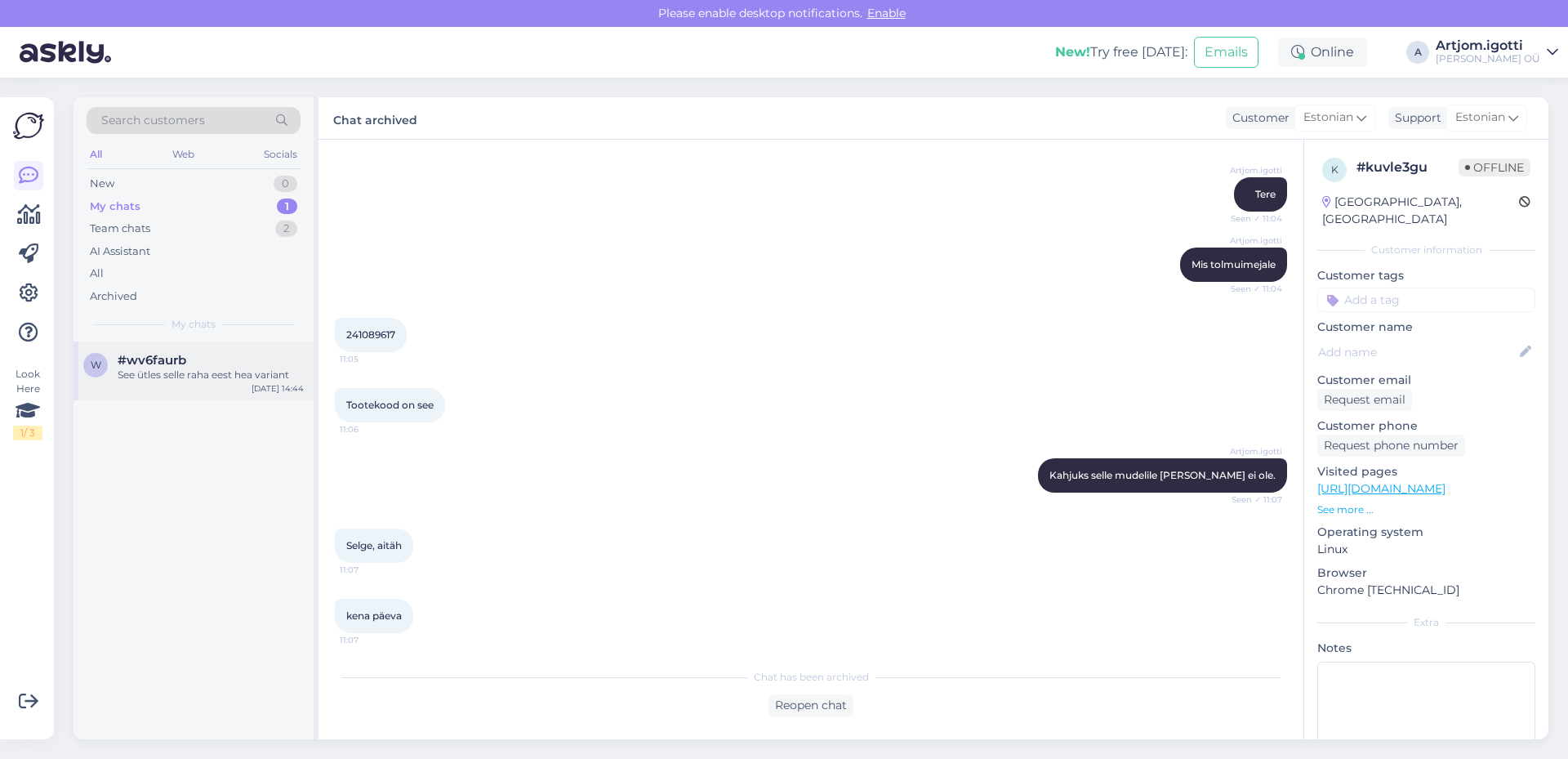
click at [227, 352] on div "w #wv6faurb See ütles selle raha eest hea variant [DATE] 14:44" at bounding box center [193, 371] width 241 height 59
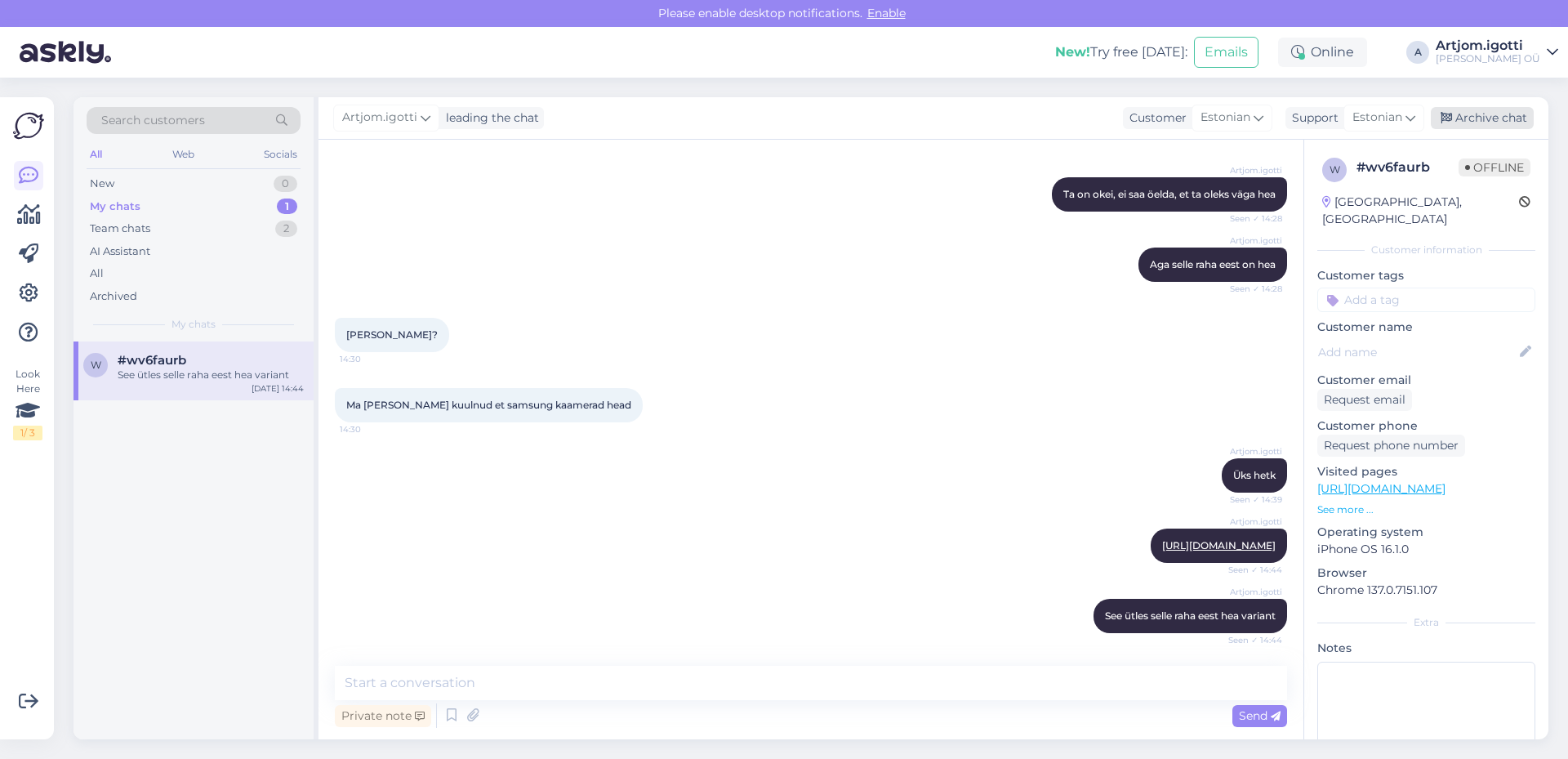
click at [1471, 110] on div "Archive chat" at bounding box center [1483, 118] width 103 height 22
